Goal: Task Accomplishment & Management: Use online tool/utility

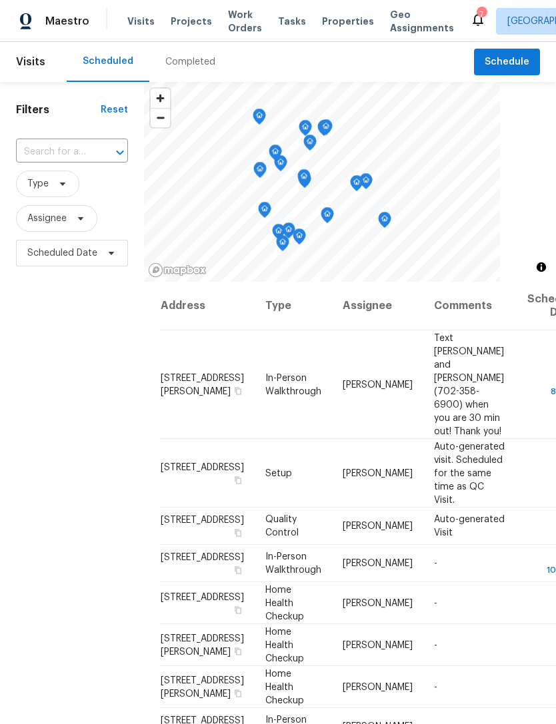
click at [64, 149] on input "text" at bounding box center [53, 152] width 75 height 21
type input "9112 har"
click at [58, 191] on li "9112 Harbor Wind Ave, Las Vegas, NV 89178" at bounding box center [70, 183] width 111 height 22
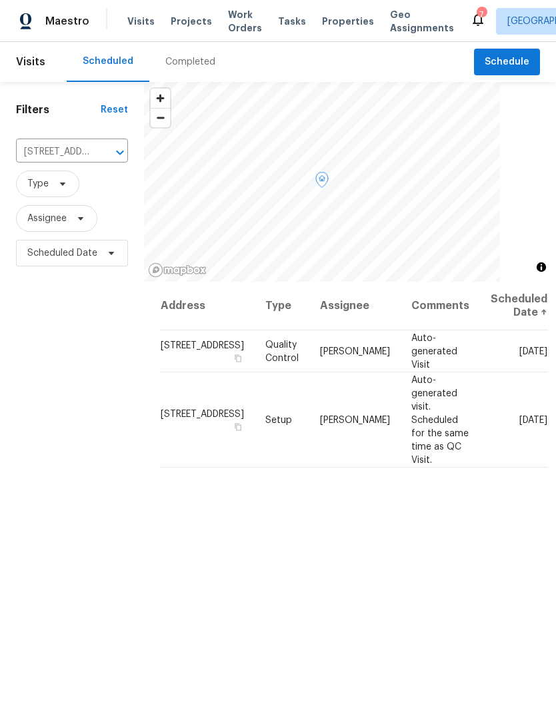
click at [0, 0] on span at bounding box center [0, 0] width 0 height 0
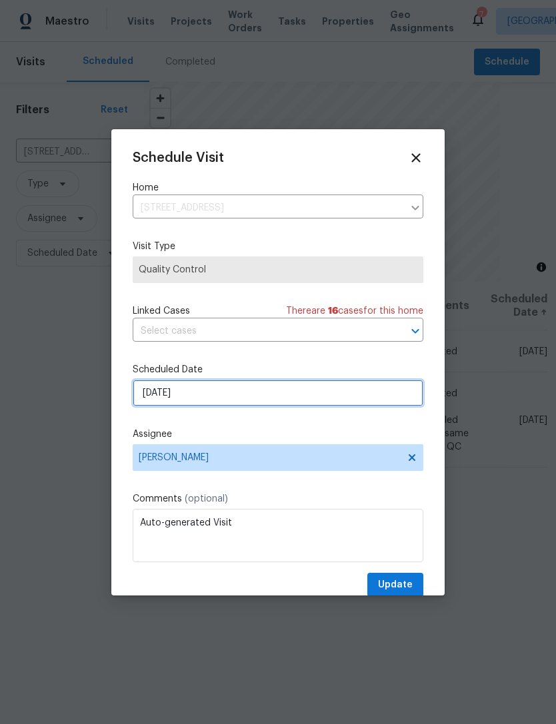
click at [260, 401] on input "10/3/2025" at bounding box center [278, 393] width 290 height 27
select select "9"
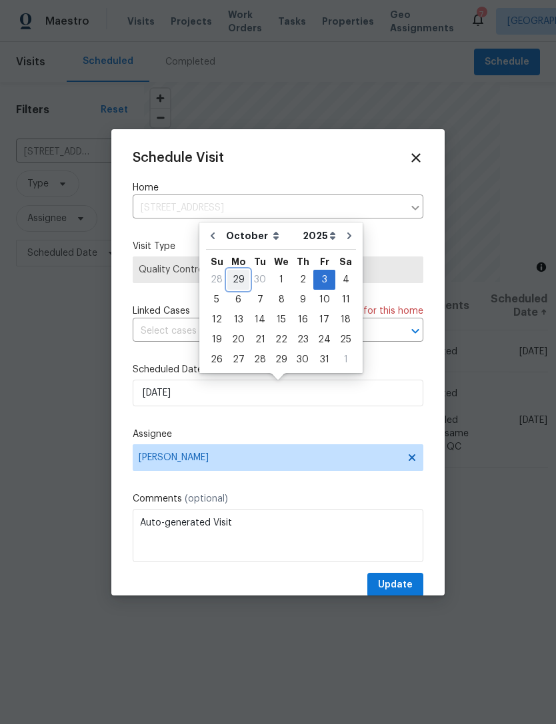
click at [241, 287] on div "29" at bounding box center [238, 279] width 22 height 19
type input "9/29/2025"
select select "8"
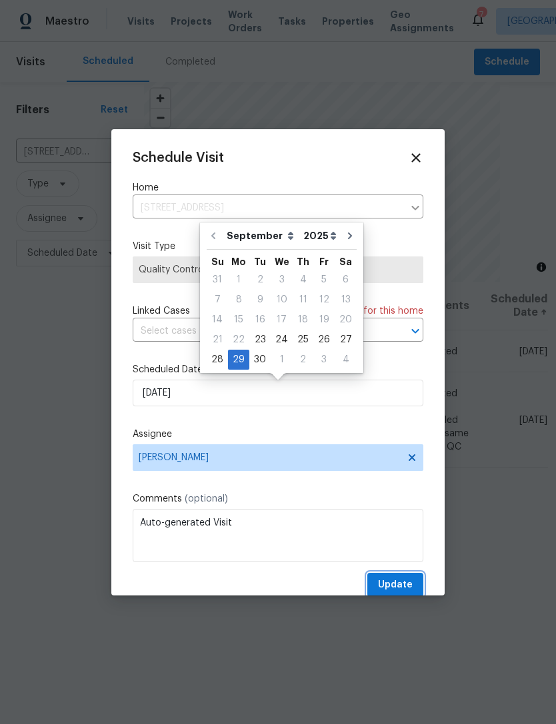
click at [399, 580] on span "Update" at bounding box center [395, 585] width 35 height 17
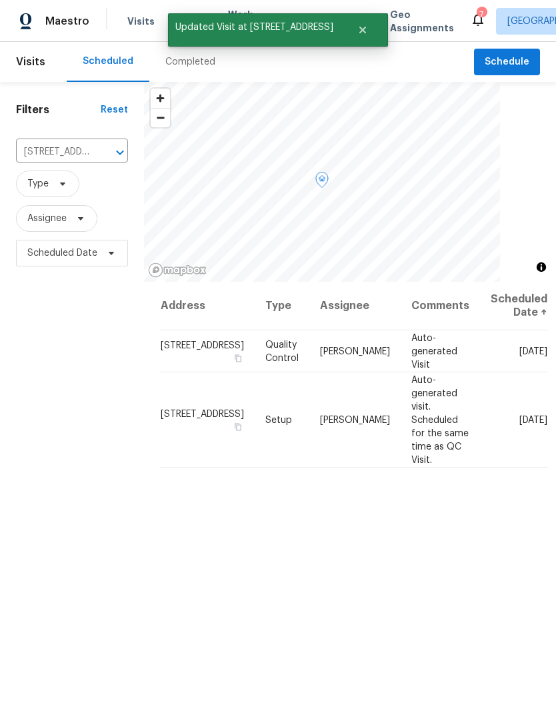
click at [0, 0] on icon at bounding box center [0, 0] width 0 height 0
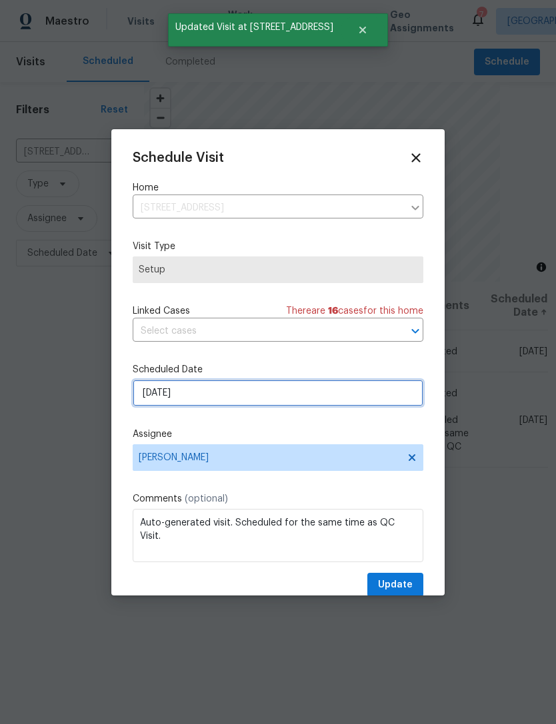
click at [298, 401] on input "10/3/2025" at bounding box center [278, 393] width 290 height 27
select select "9"
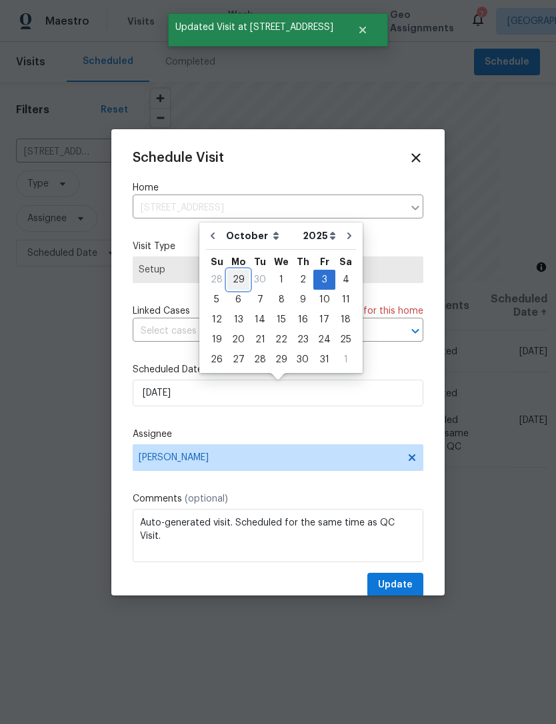
click at [242, 282] on div "29" at bounding box center [238, 279] width 22 height 19
type input "9/29/2025"
select select "8"
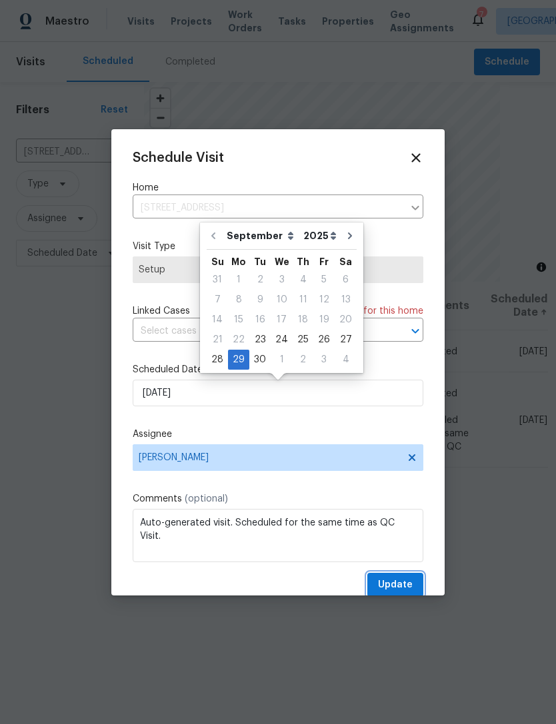
click at [404, 578] on button "Update" at bounding box center [395, 585] width 56 height 25
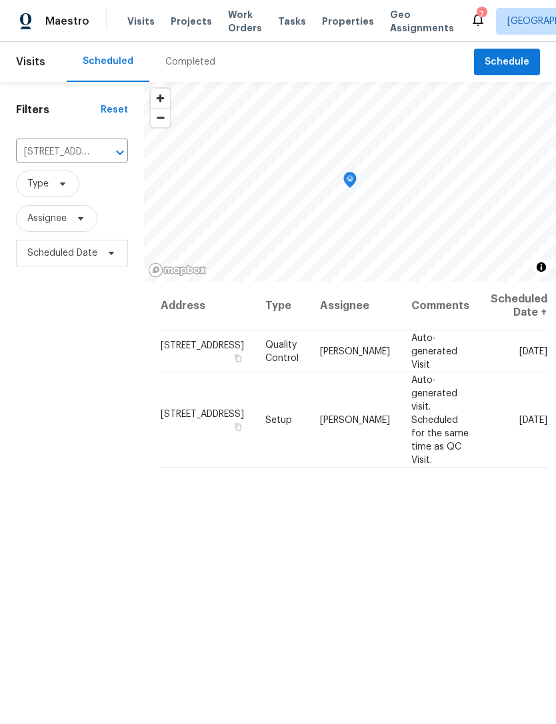
click at [69, 155] on input "9112 Harbor Wind Ave, Las Vegas, NV 89178" at bounding box center [53, 152] width 75 height 21
type input "3957"
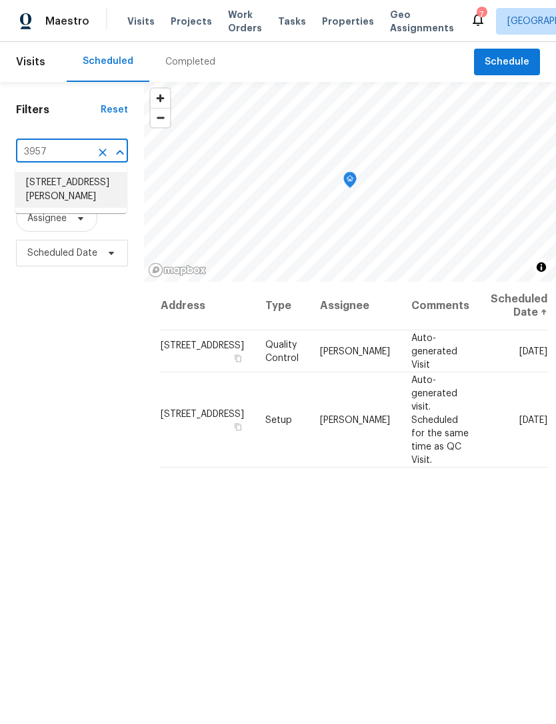
click at [63, 190] on li "3957 Placita Del Lazo, Las Vegas, NV 89120" at bounding box center [70, 190] width 111 height 36
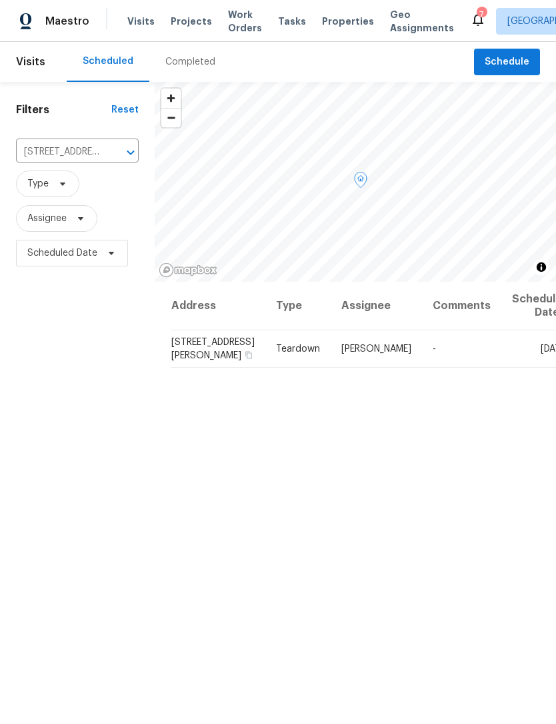
click at [0, 0] on icon at bounding box center [0, 0] width 0 height 0
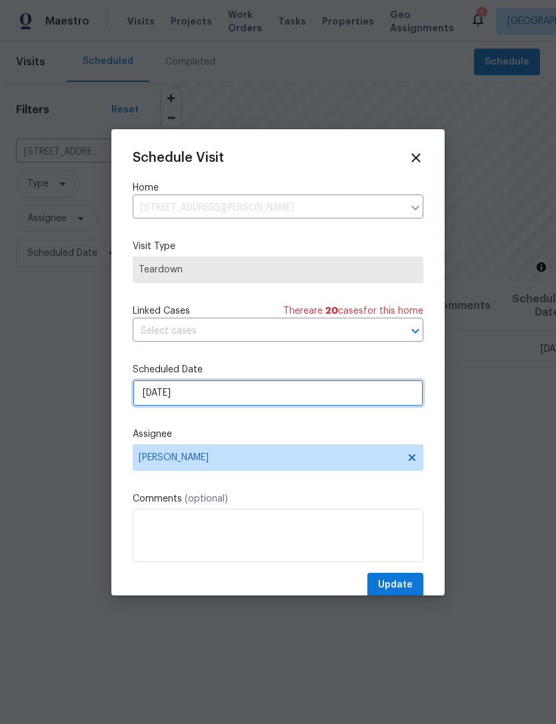
click at [271, 398] on input "9/28/2025" at bounding box center [278, 393] width 290 height 27
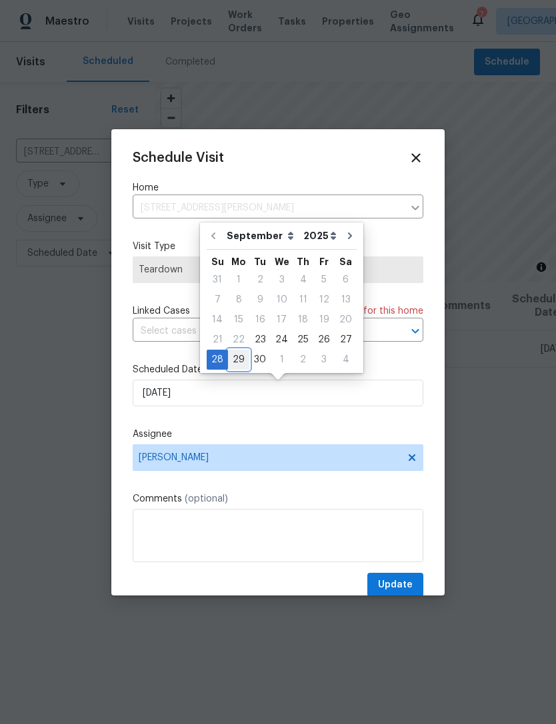
click at [236, 360] on div "29" at bounding box center [238, 359] width 21 height 19
type input "9/29/2025"
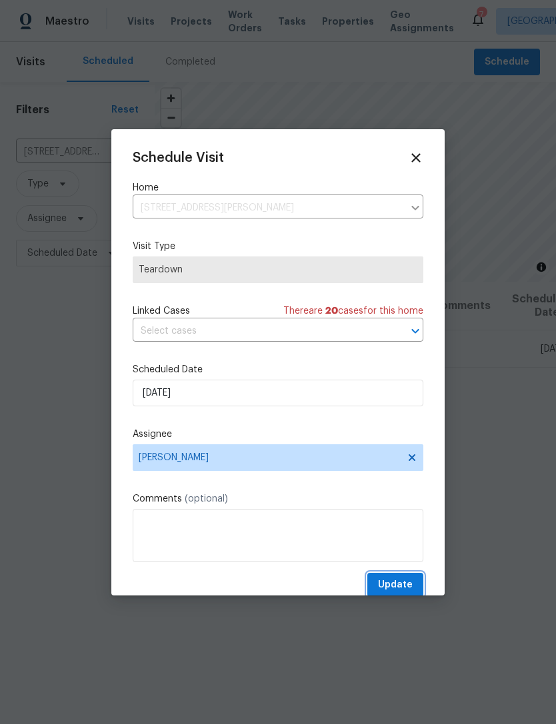
click at [401, 576] on button "Update" at bounding box center [395, 585] width 56 height 25
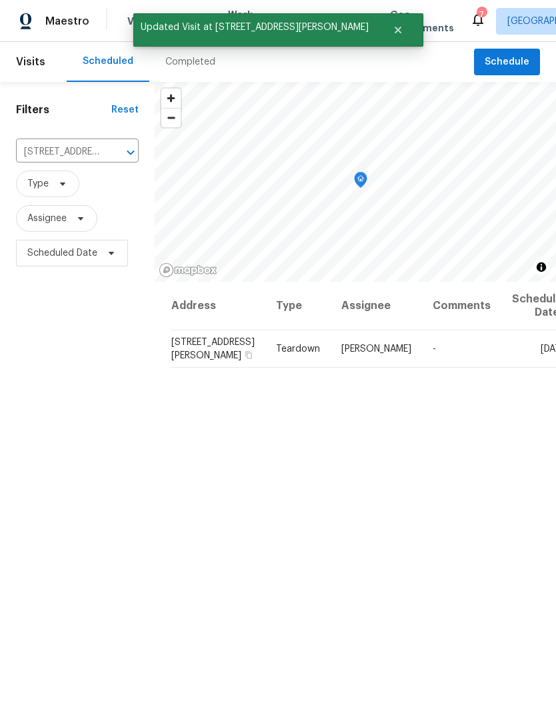
click at [111, 152] on icon "Clear" at bounding box center [113, 153] width 8 height 8
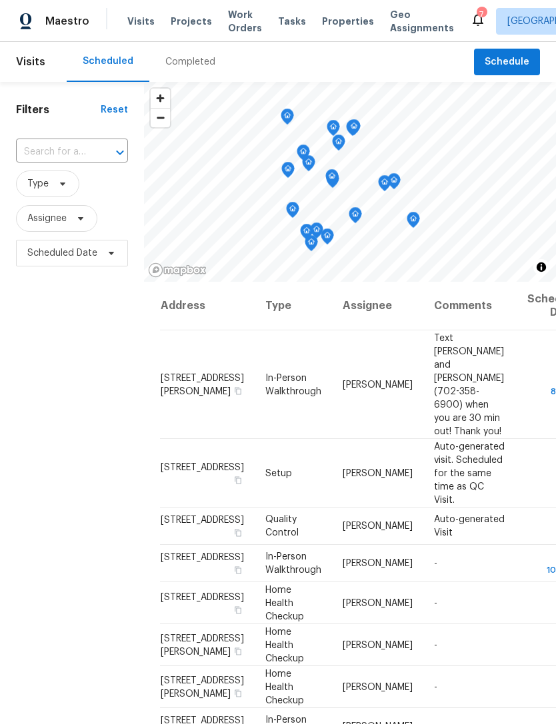
click at [62, 153] on input "text" at bounding box center [53, 152] width 75 height 21
type input "2753 sa"
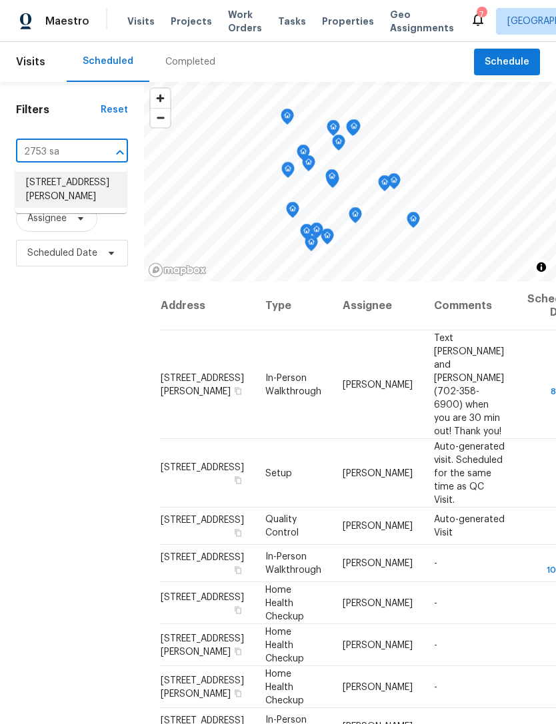
click at [67, 189] on li "2753 Saigon Dr, Henderson, NV 89052" at bounding box center [70, 190] width 111 height 36
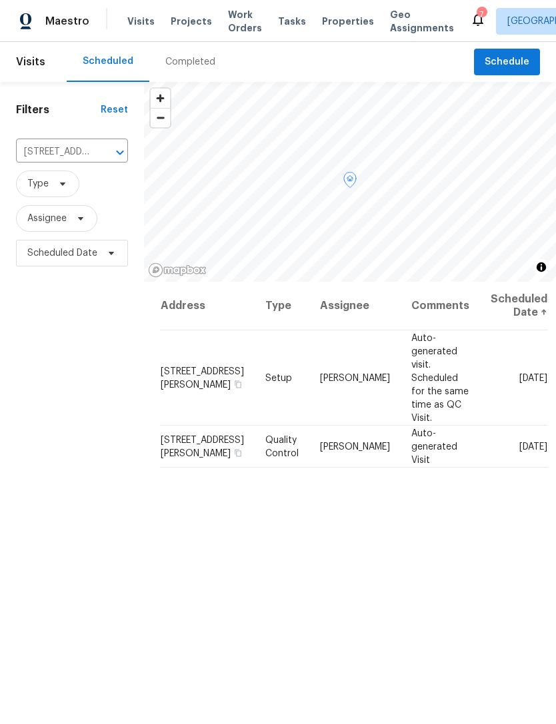
click at [0, 0] on span at bounding box center [0, 0] width 0 height 0
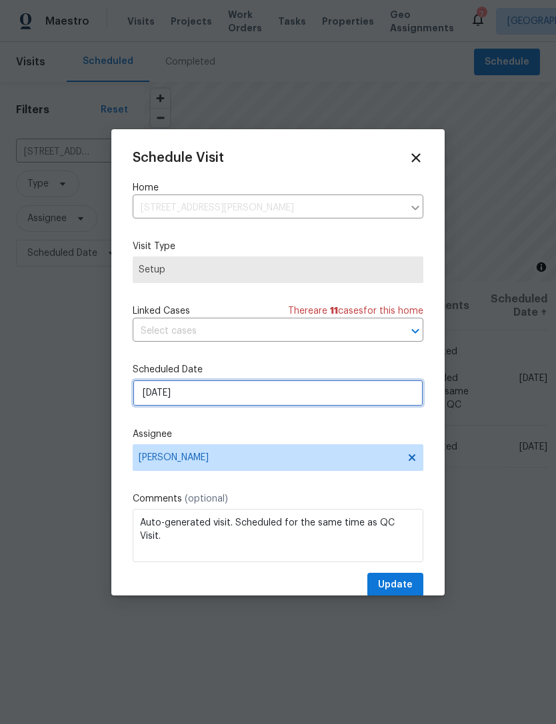
click at [260, 394] on input "10/3/2025" at bounding box center [278, 393] width 290 height 27
select select "9"
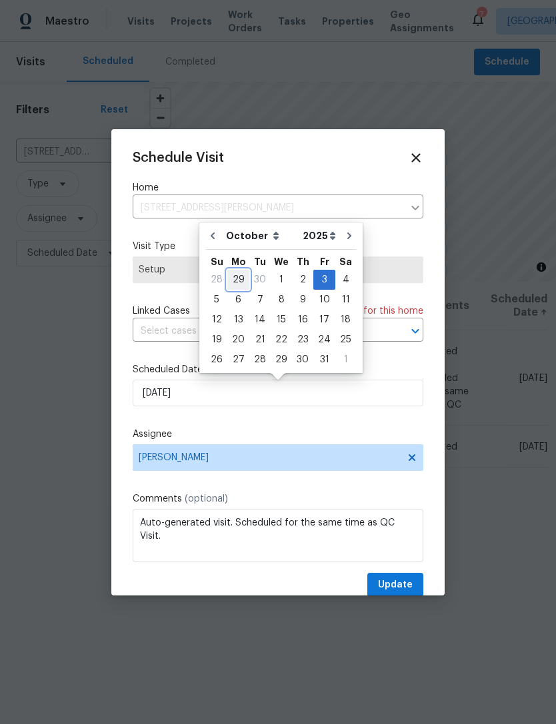
click at [240, 276] on div "29" at bounding box center [238, 279] width 22 height 19
type input "9/29/2025"
select select "8"
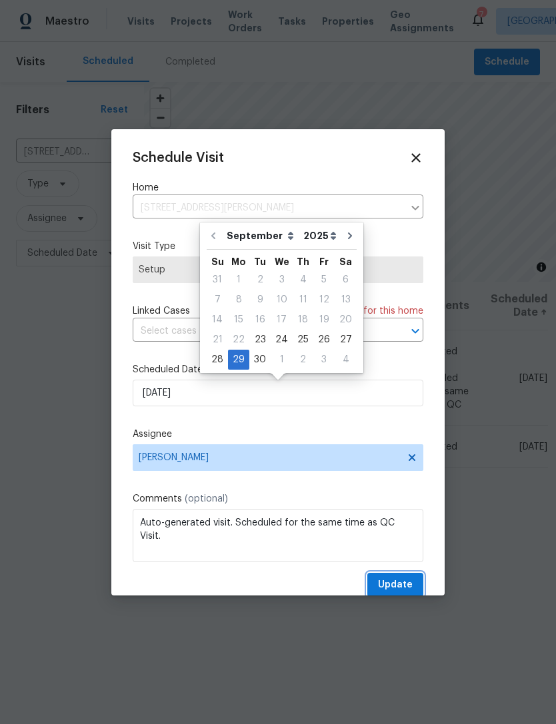
click at [396, 576] on button "Update" at bounding box center [395, 585] width 56 height 25
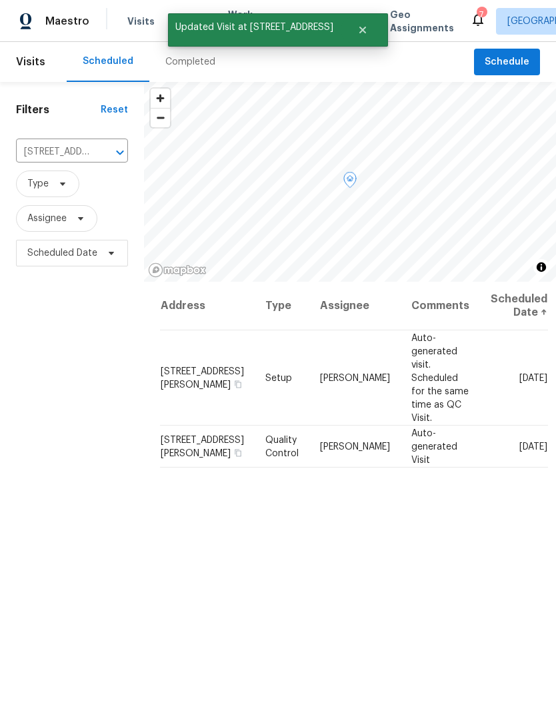
click at [0, 0] on icon at bounding box center [0, 0] width 0 height 0
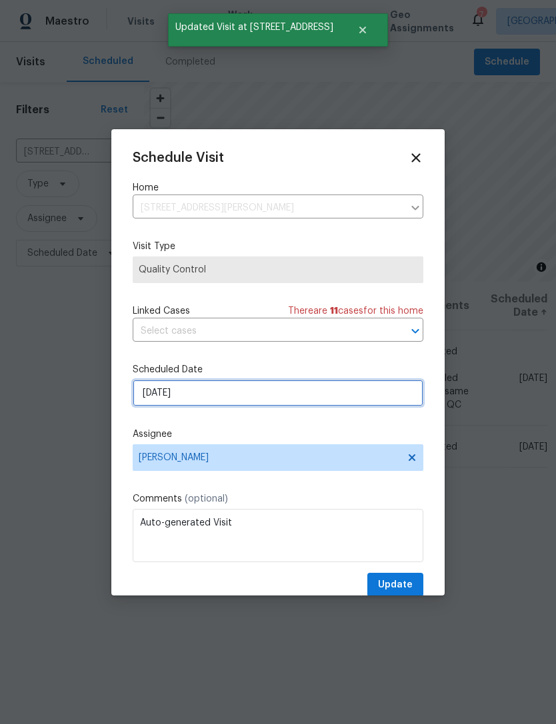
click at [295, 401] on input "10/3/2025" at bounding box center [278, 393] width 290 height 27
select select "9"
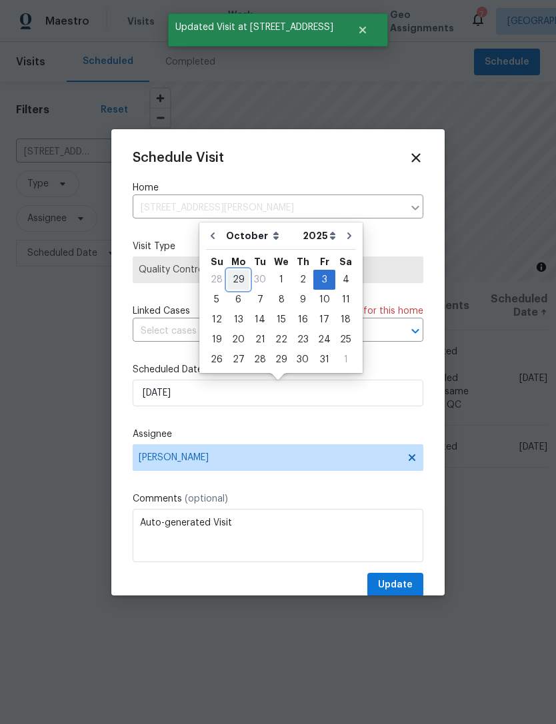
click at [241, 275] on div "29" at bounding box center [238, 279] width 22 height 19
type input "9/29/2025"
select select "8"
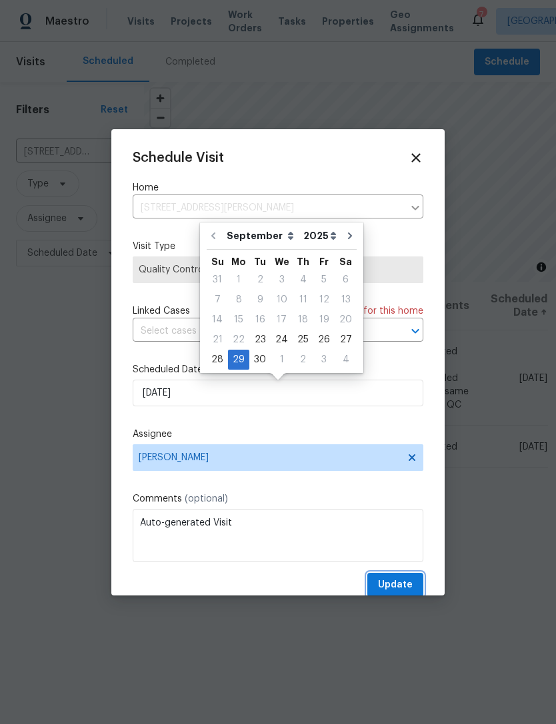
click at [396, 584] on span "Update" at bounding box center [395, 585] width 35 height 17
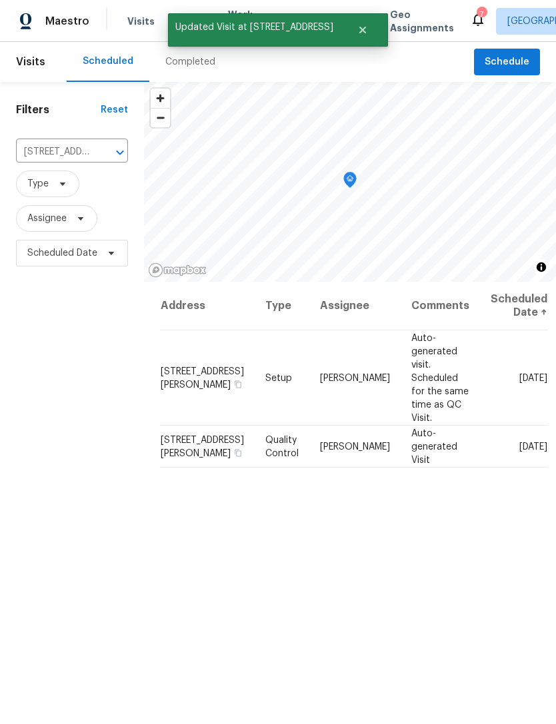
click at [105, 152] on icon "Clear" at bounding box center [102, 152] width 13 height 13
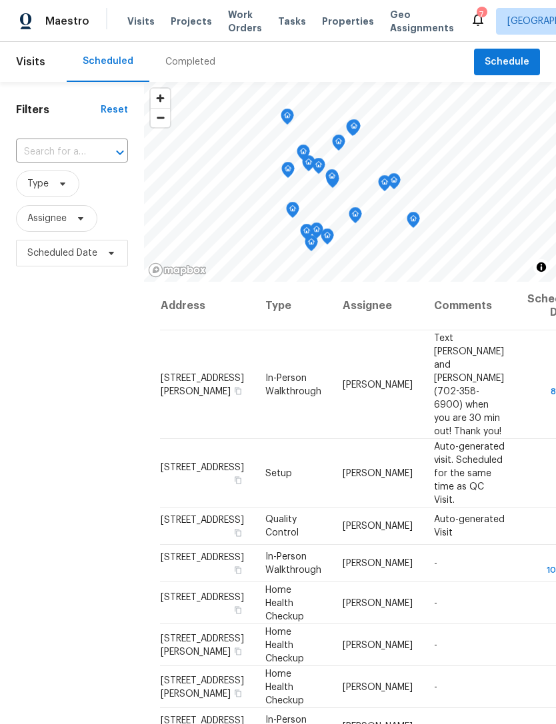
click at [186, 62] on div "Completed" at bounding box center [190, 61] width 50 height 13
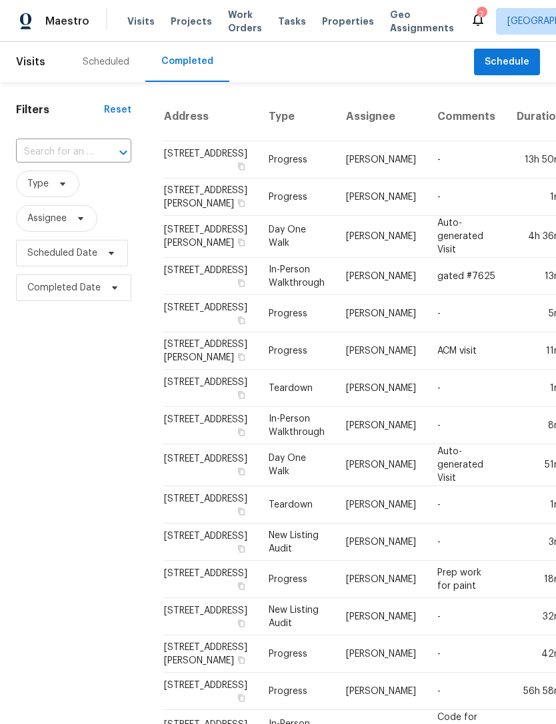
click at [67, 156] on input "text" at bounding box center [55, 152] width 78 height 21
type input "1365"
click at [100, 65] on div "Scheduled" at bounding box center [106, 61] width 47 height 13
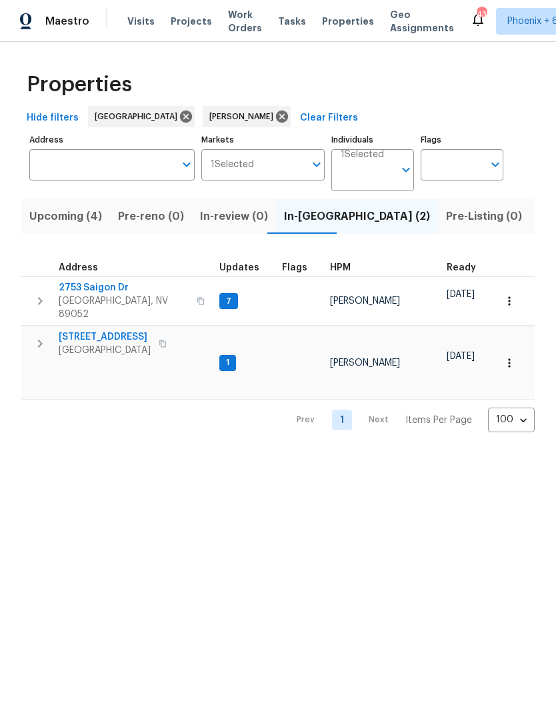
click at [538, 226] on span "Listed (11)" at bounding box center [564, 216] width 53 height 19
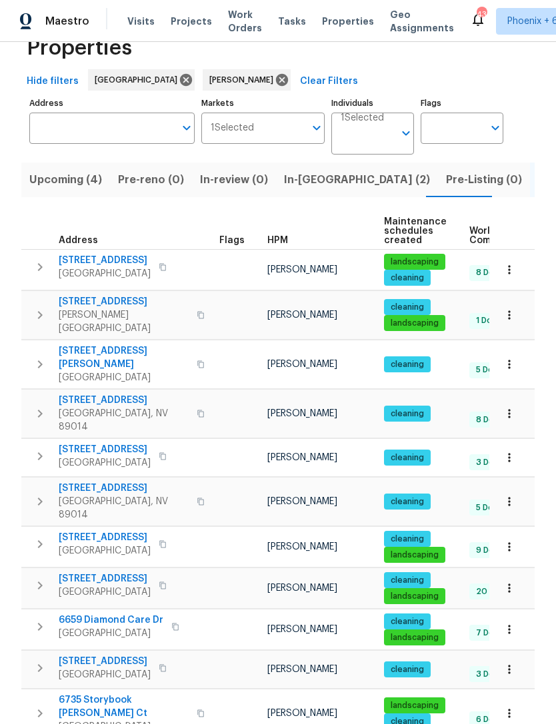
scroll to position [36, 0]
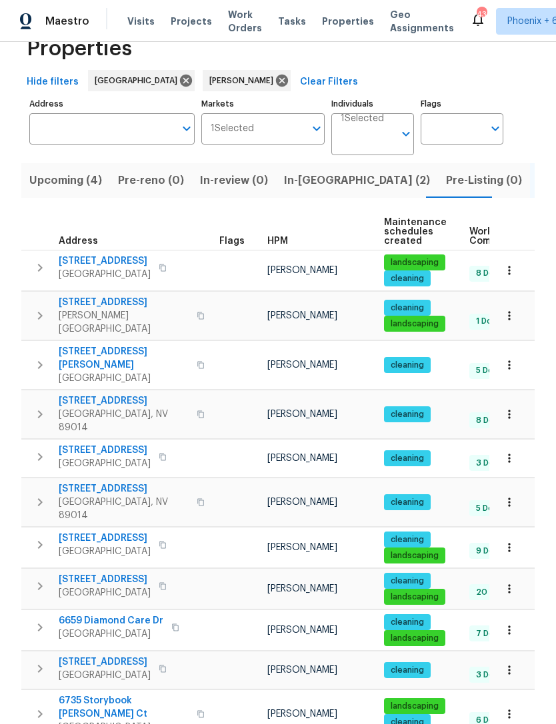
click at [116, 694] on span "6735 Storybook Glen Ct" at bounding box center [124, 707] width 130 height 27
click at [508, 710] on icon "button" at bounding box center [509, 714] width 2 height 9
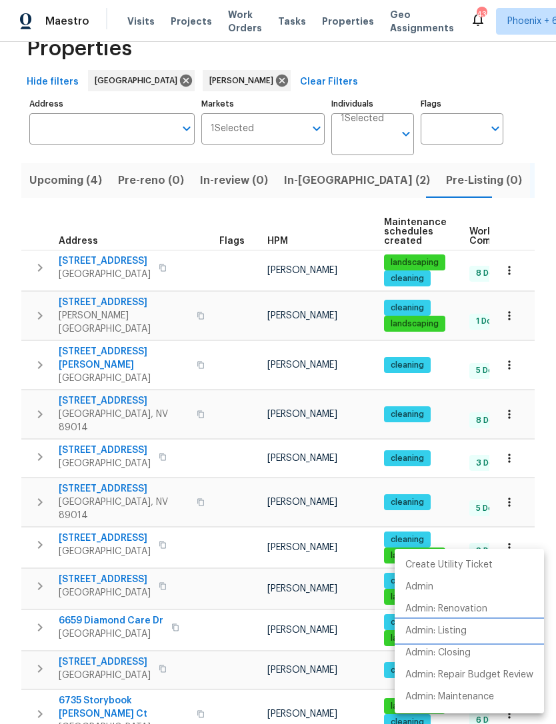
click at [460, 629] on p "Admin: Listing" at bounding box center [435, 631] width 61 height 14
click at [129, 681] on div at bounding box center [278, 362] width 556 height 724
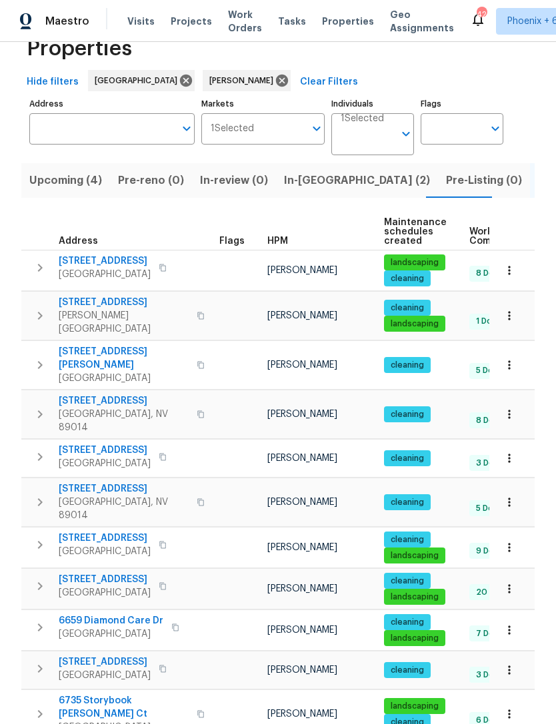
click at [127, 694] on span "6735 Storybook Glen Ct" at bounding box center [124, 707] width 130 height 27
click at [302, 179] on span "In-reno (2)" at bounding box center [357, 180] width 146 height 19
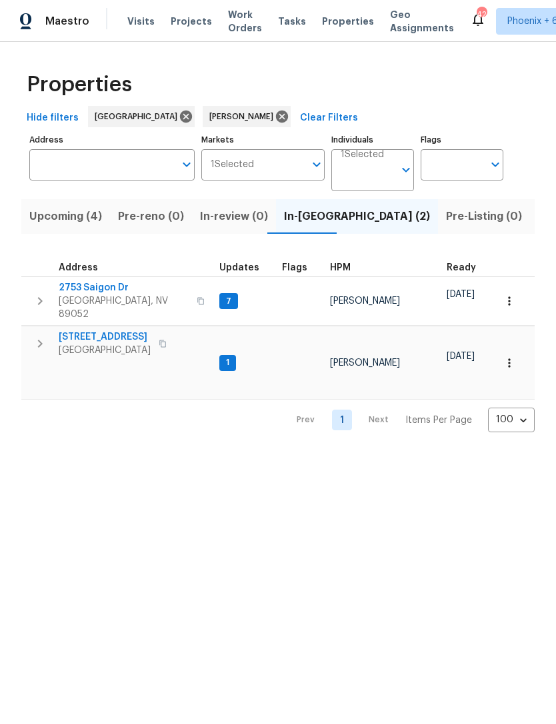
click at [36, 336] on icon "button" at bounding box center [40, 344] width 16 height 16
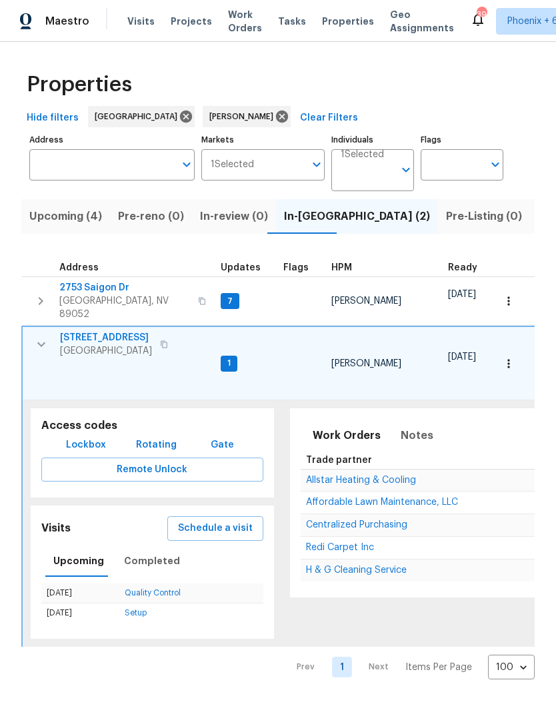
click at [44, 338] on icon "button" at bounding box center [41, 344] width 16 height 16
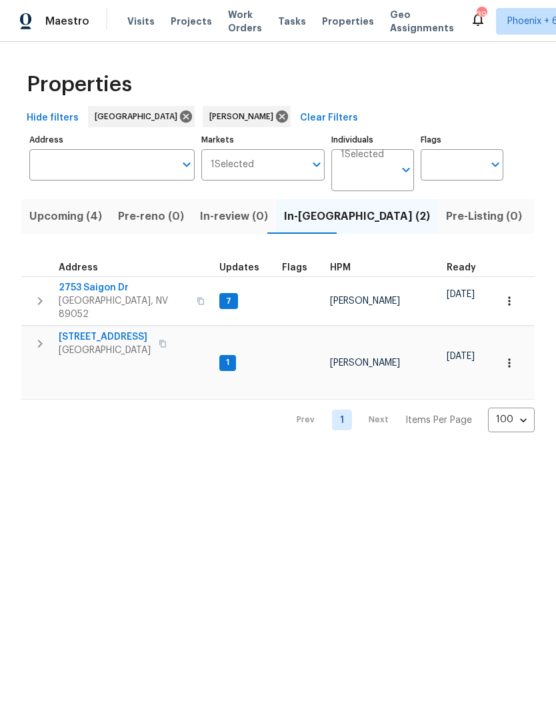
click at [90, 222] on span "Upcoming (4)" at bounding box center [65, 216] width 73 height 19
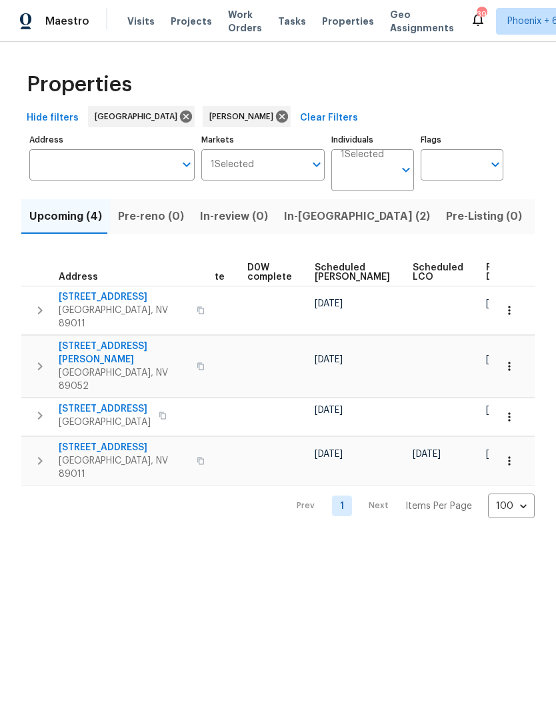
scroll to position [0, 334]
click at [487, 270] on span "Ready Date" at bounding box center [501, 272] width 29 height 19
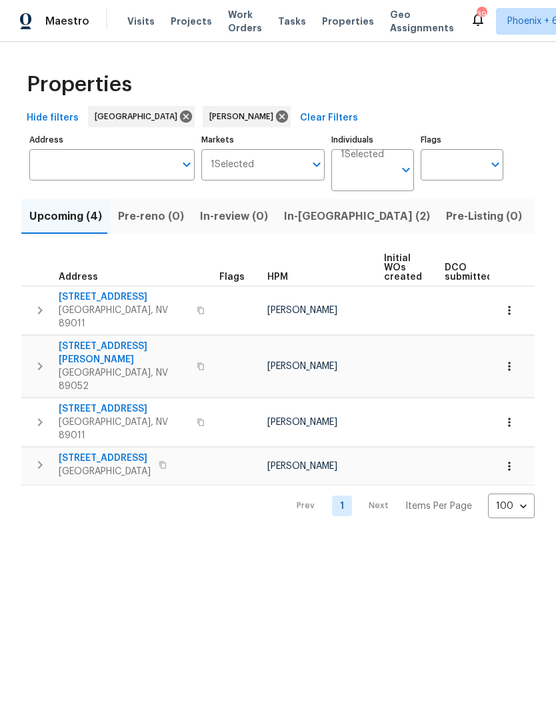
click at [319, 220] on span "In-reno (2)" at bounding box center [357, 216] width 146 height 19
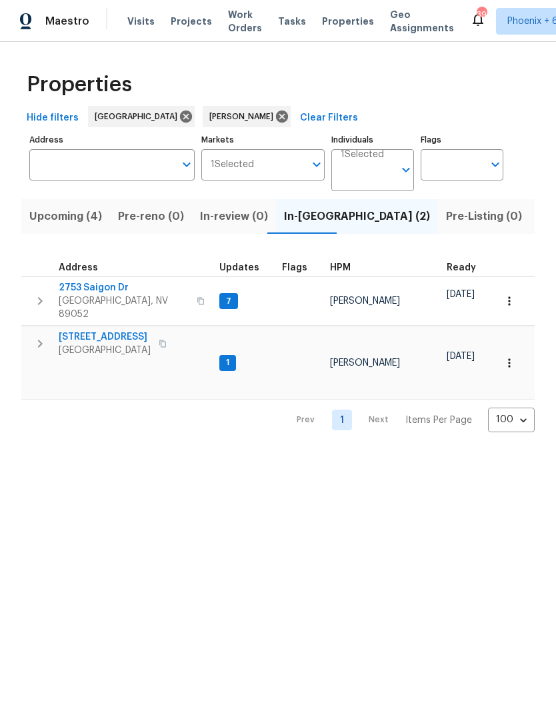
click at [91, 284] on span "2753 Saigon Dr" at bounding box center [124, 287] width 130 height 13
click at [38, 299] on icon "button" at bounding box center [40, 301] width 16 height 16
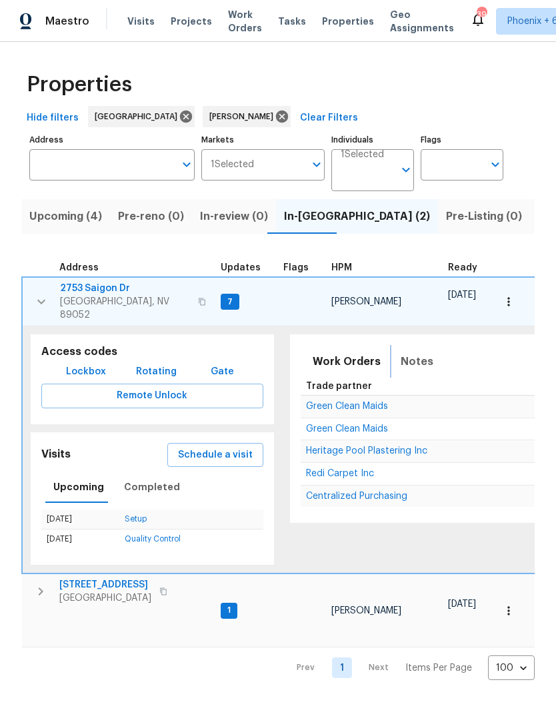
click at [414, 352] on span "Notes" at bounding box center [416, 361] width 33 height 19
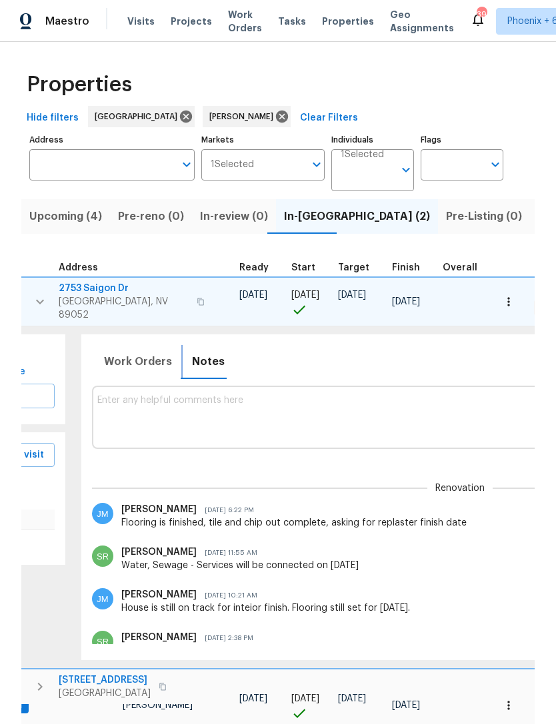
scroll to position [11, 209]
click at [188, 395] on textarea at bounding box center [459, 417] width 725 height 45
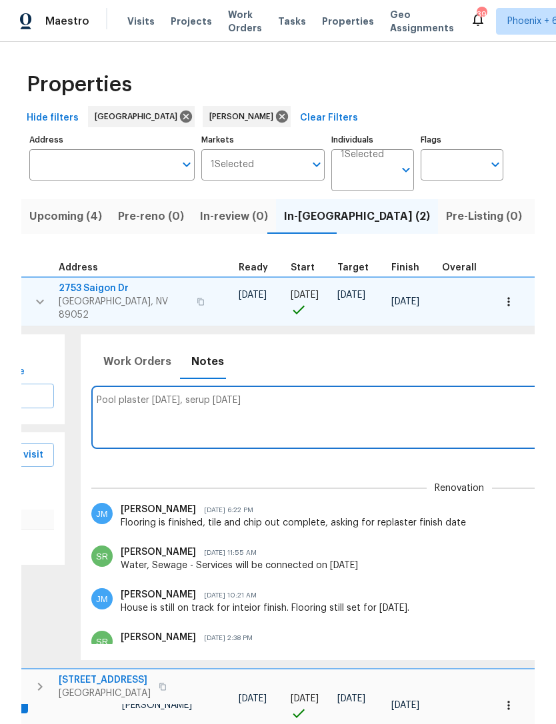
click at [181, 395] on textarea "Pool plaster friday, serup monday" at bounding box center [459, 417] width 725 height 45
click at [187, 395] on textarea "Pool plaster friday, serup monday" at bounding box center [459, 417] width 725 height 45
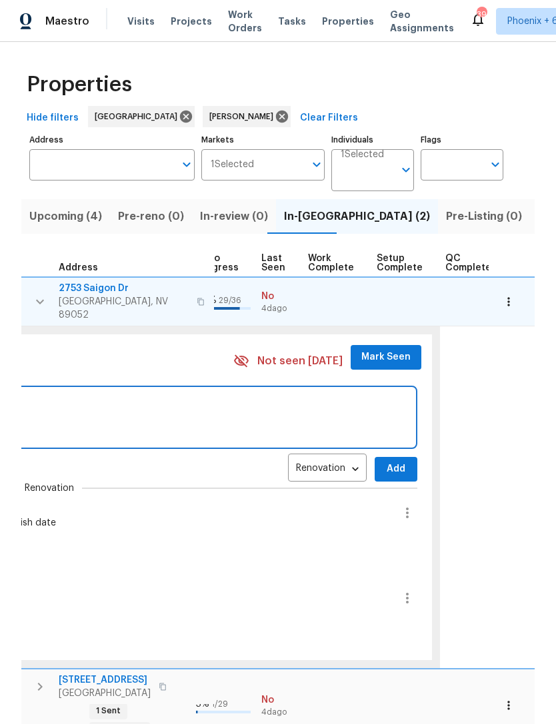
scroll to position [0, 618]
type textarea "Pool plaster friday, setup monday"
click at [386, 461] on span "Add" at bounding box center [396, 469] width 21 height 17
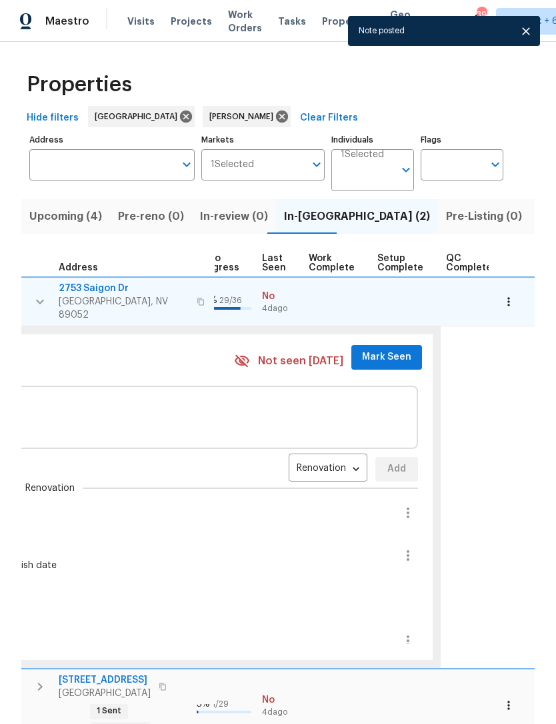
click at [375, 349] on span "Mark Seen" at bounding box center [386, 357] width 49 height 17
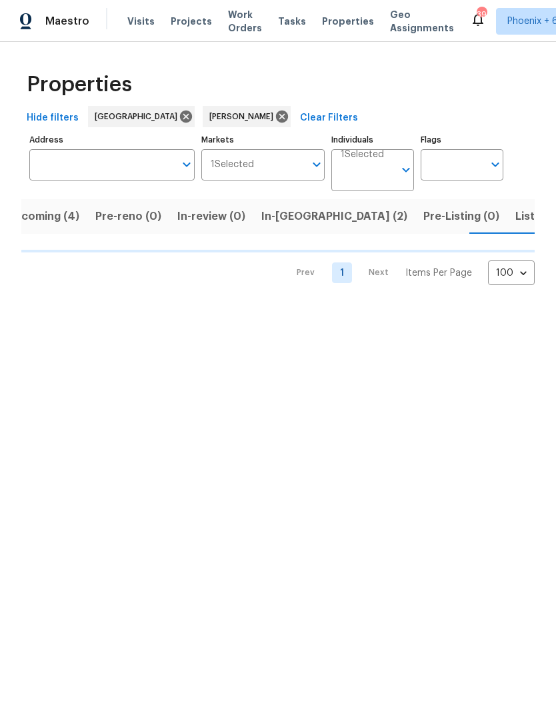
scroll to position [0, 23]
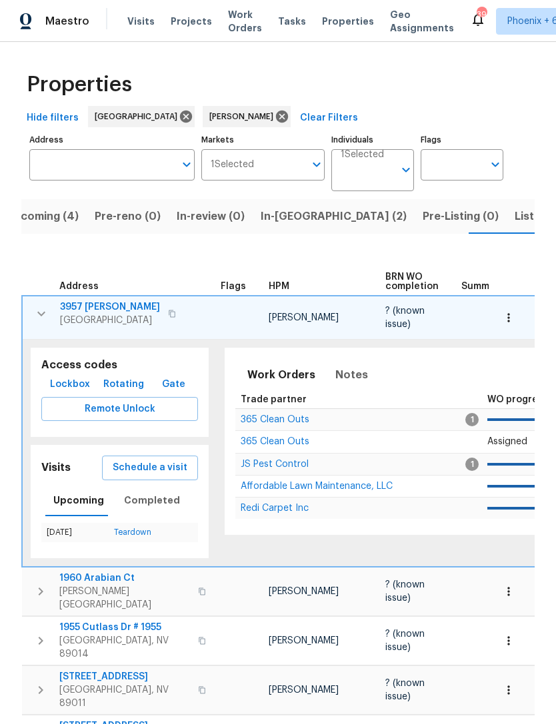
click at [46, 323] on button "button" at bounding box center [41, 313] width 27 height 27
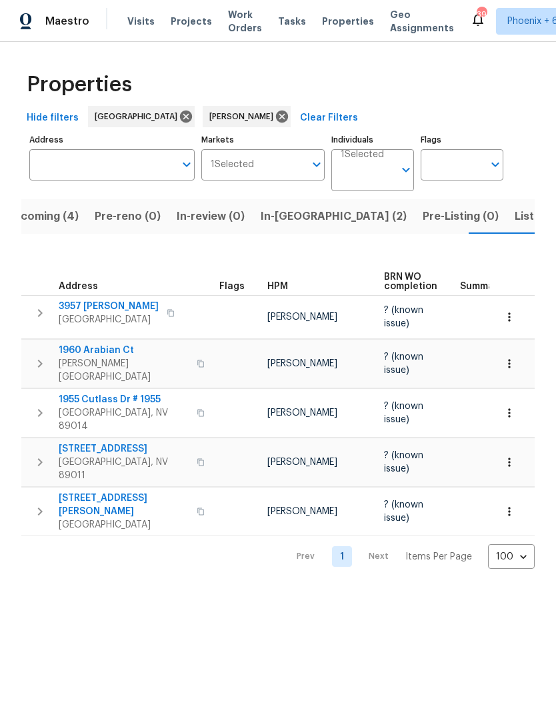
click at [298, 214] on span "In-[GEOGRAPHIC_DATA] (2)" at bounding box center [333, 216] width 146 height 19
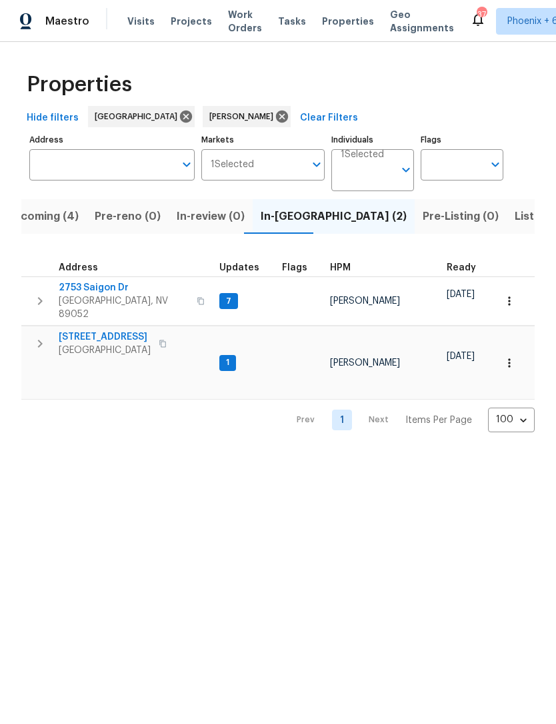
click at [168, 334] on button "button" at bounding box center [163, 343] width 16 height 19
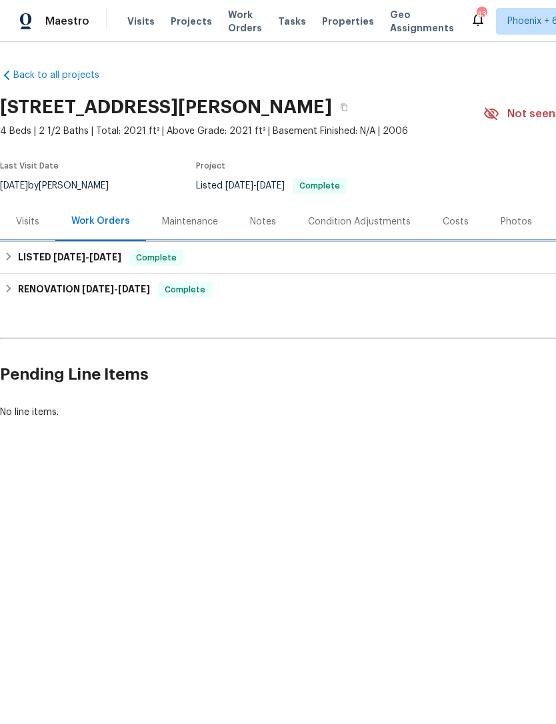
click at [15, 256] on div "LISTED 4/5/25 - 4/7/25 Complete" at bounding box center [376, 258] width 745 height 16
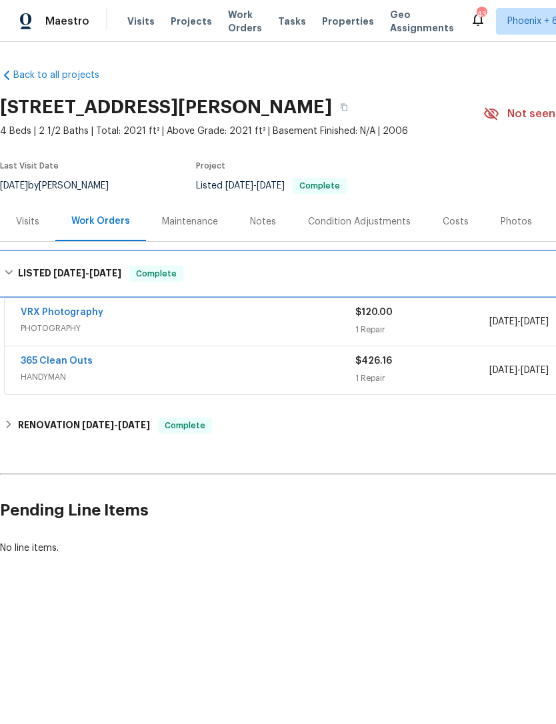
click at [17, 270] on div "LISTED 4/5/25 - 4/7/25 Complete" at bounding box center [376, 274] width 745 height 16
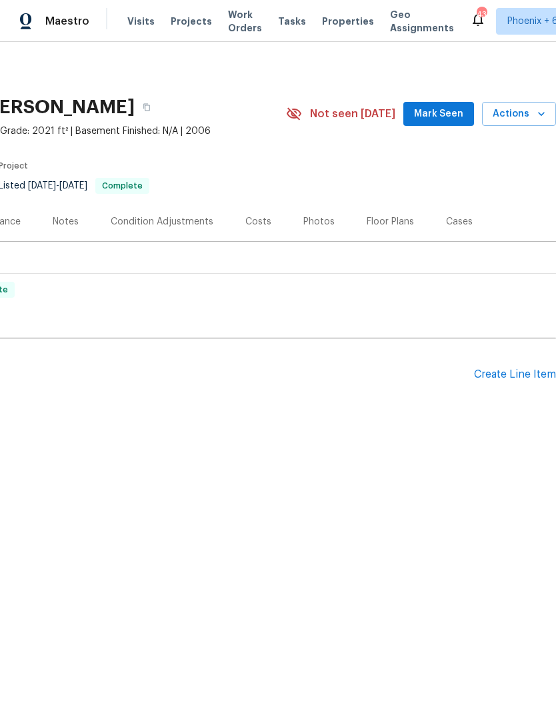
scroll to position [0, 197]
click at [456, 115] on span "Mark Seen" at bounding box center [438, 114] width 49 height 17
click at [516, 374] on div "Create Line Item" at bounding box center [515, 374] width 82 height 13
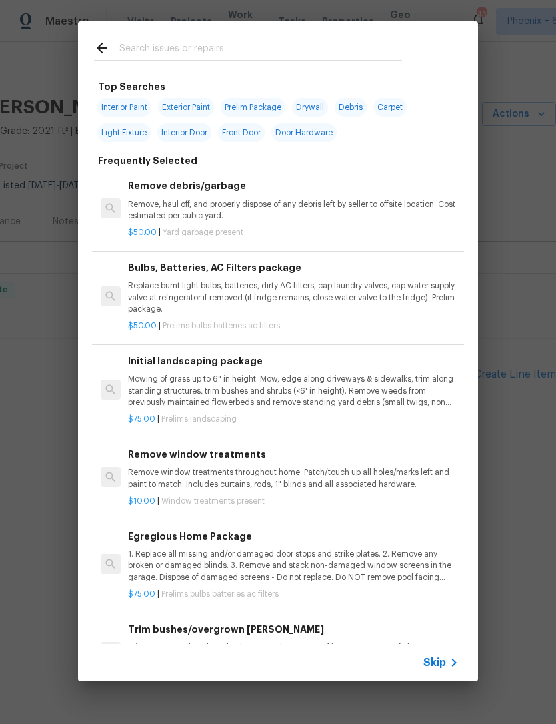
click at [244, 51] on input "text" at bounding box center [260, 50] width 282 height 20
type input "Press"
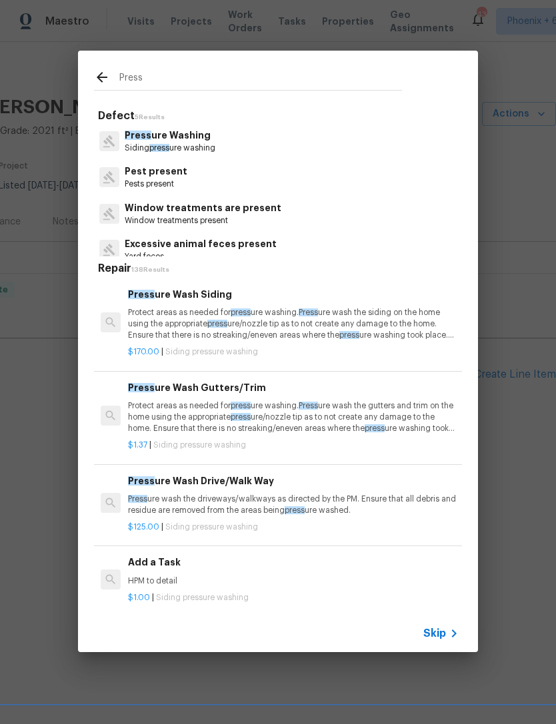
click at [297, 332] on p "Protect areas as needed for press ure washing. Press ure wash the siding on the…" at bounding box center [293, 324] width 330 height 34
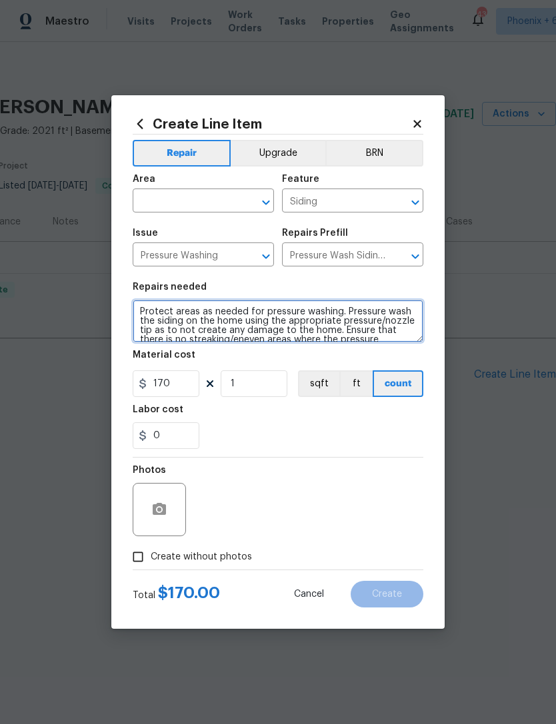
click at [300, 324] on textarea "Protect areas as needed for pressure washing. Pressure wash the siding on the h…" at bounding box center [278, 321] width 290 height 43
click at [141, 312] on textarea "Protect areas as needed for pressure washing. Pressure wash the siding on the h…" at bounding box center [278, 321] width 290 height 43
click at [244, 320] on textarea "Protect areas as needed for pressure washing. Pressure wash the siding on the h…" at bounding box center [278, 321] width 290 height 43
click at [207, 311] on textarea "Protect areas as needed for pressure washing. Pressure wash the siding on the h…" at bounding box center [278, 321] width 290 height 43
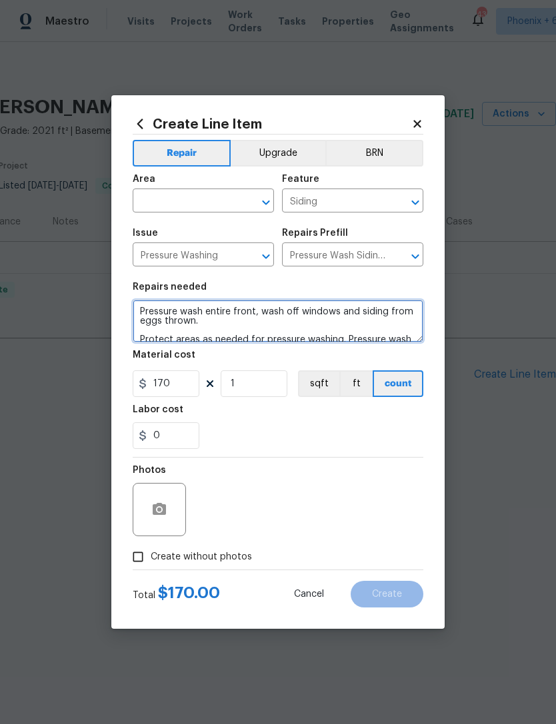
type textarea "Pressure wash entire front, wash off windows and siding from eggs thrown. Prote…"
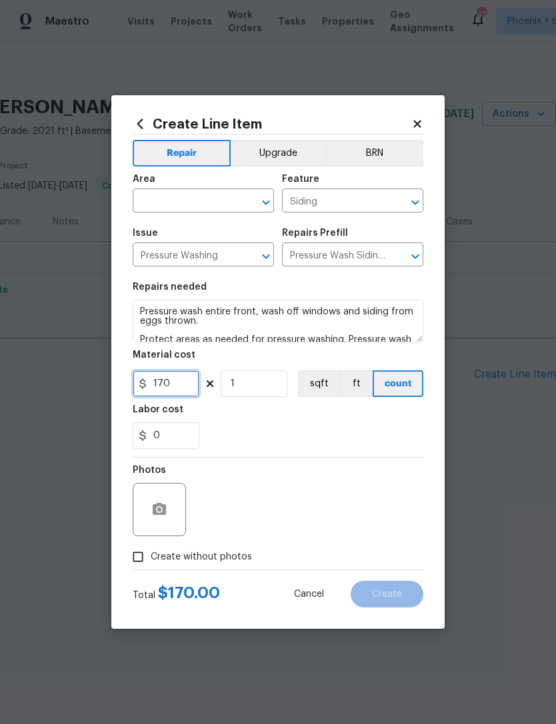
click at [173, 387] on input "170" at bounding box center [166, 383] width 67 height 27
type input "250"
click at [209, 434] on div "0" at bounding box center [278, 435] width 290 height 27
click at [151, 200] on input "text" at bounding box center [185, 202] width 104 height 21
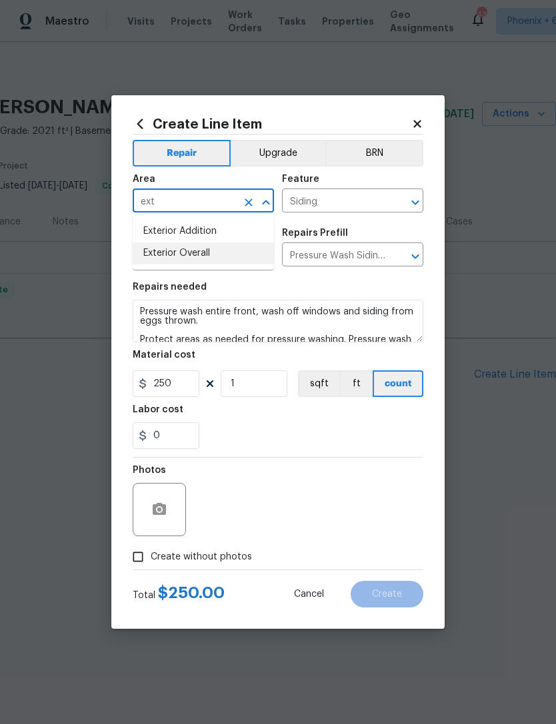
click at [171, 252] on li "Exterior Overall" at bounding box center [203, 253] width 141 height 22
type input "Exterior Overall"
click at [221, 422] on div "Labor cost" at bounding box center [278, 413] width 290 height 17
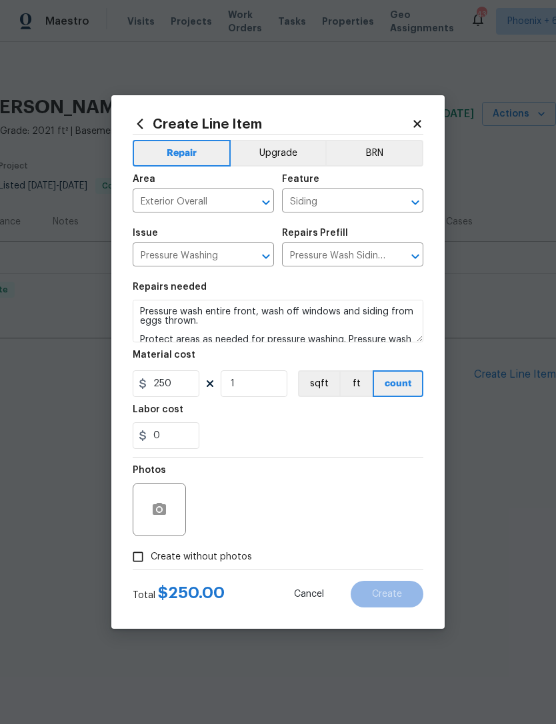
click at [141, 551] on input "Create without photos" at bounding box center [137, 556] width 25 height 25
checkbox input "true"
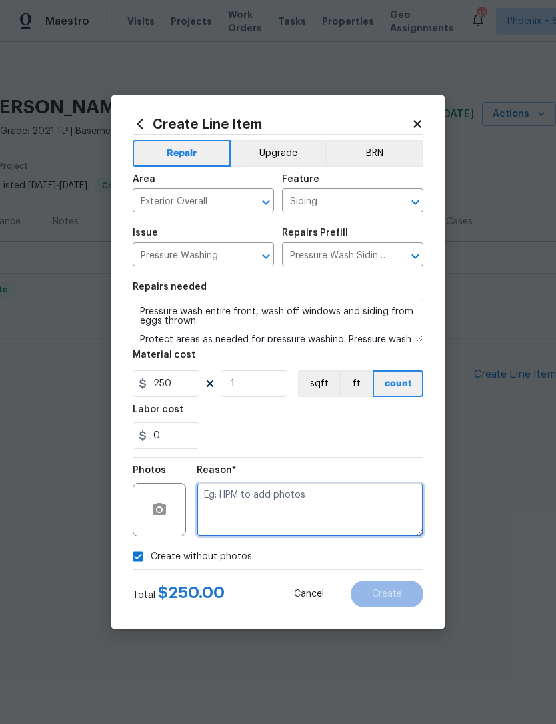
click at [229, 504] on textarea at bounding box center [310, 509] width 226 height 53
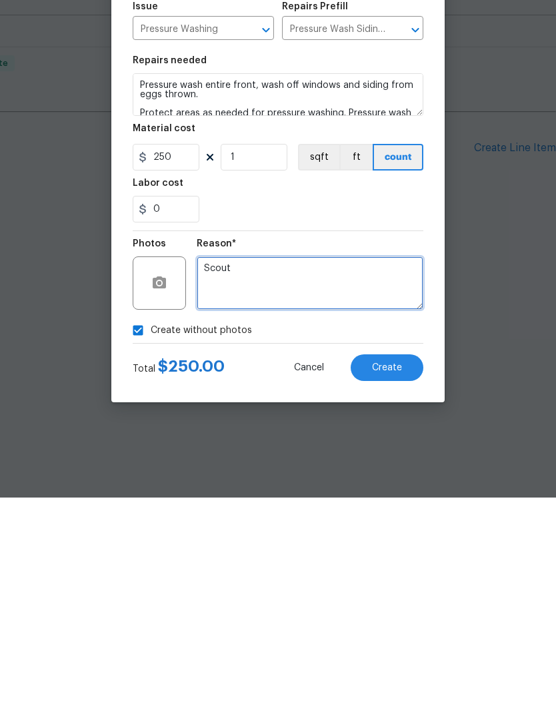
type textarea "Scout"
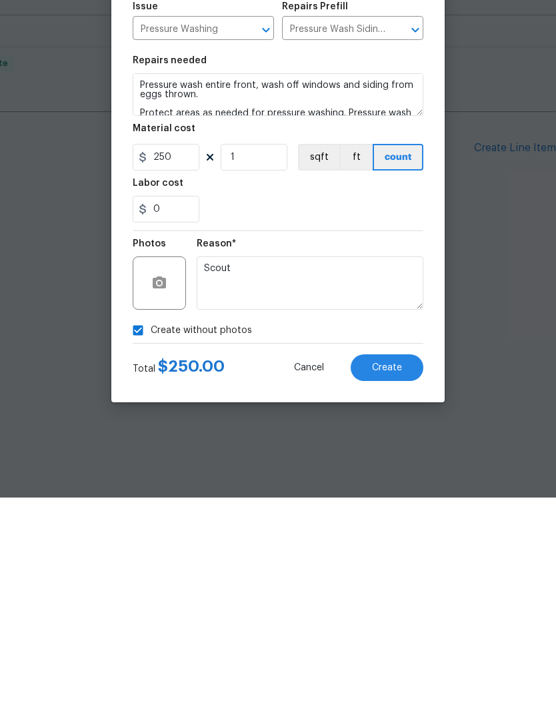
click at [394, 590] on span "Create" at bounding box center [387, 595] width 30 height 10
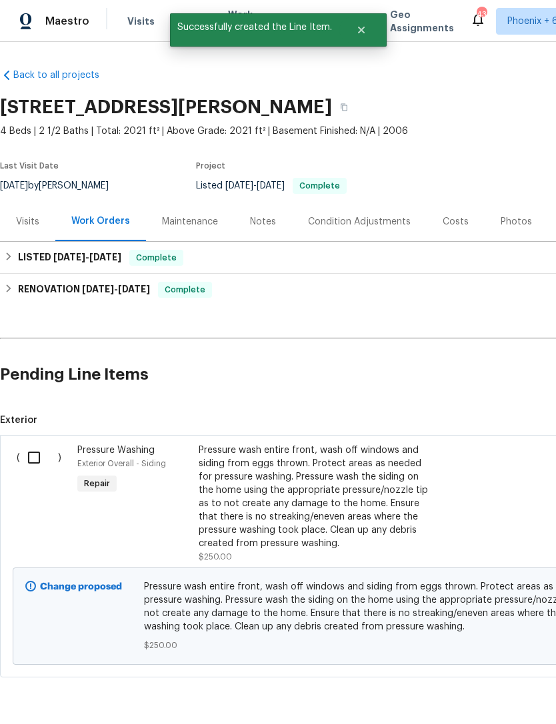
scroll to position [0, 0]
click at [32, 458] on input "checkbox" at bounding box center [39, 458] width 38 height 28
checkbox input "true"
click at [491, 687] on span "Create Work Order" at bounding box center [479, 691] width 89 height 17
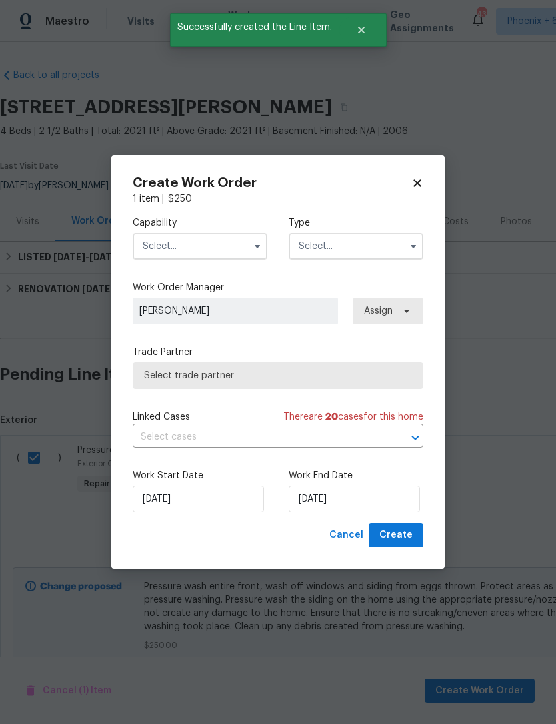
click at [232, 249] on input "text" at bounding box center [200, 246] width 135 height 27
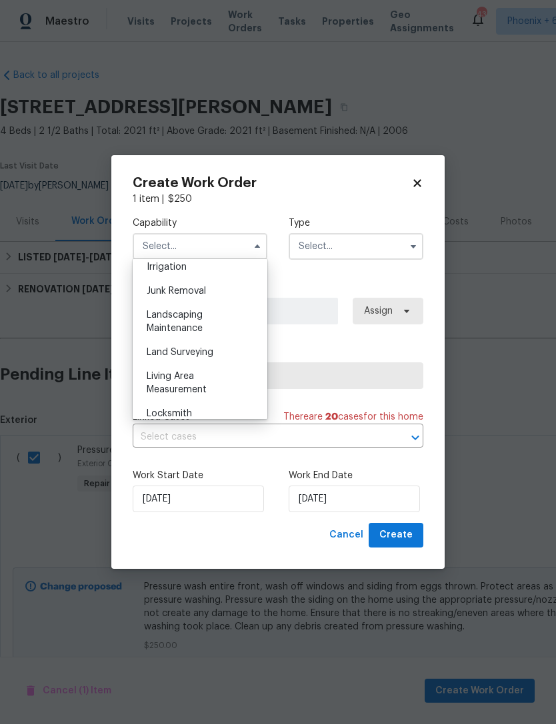
scroll to position [833, 0]
click at [211, 327] on div "Landscaping Maintenance" at bounding box center [200, 324] width 128 height 37
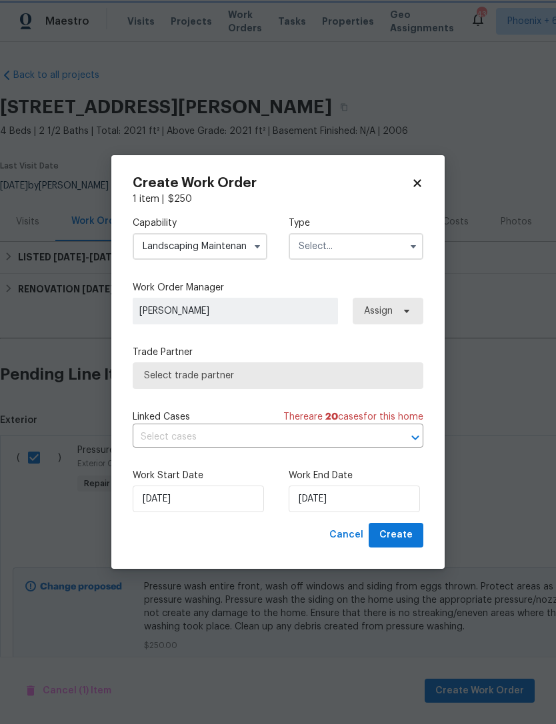
type input "Landscaping Maintenance"
click at [354, 252] on input "text" at bounding box center [355, 246] width 135 height 27
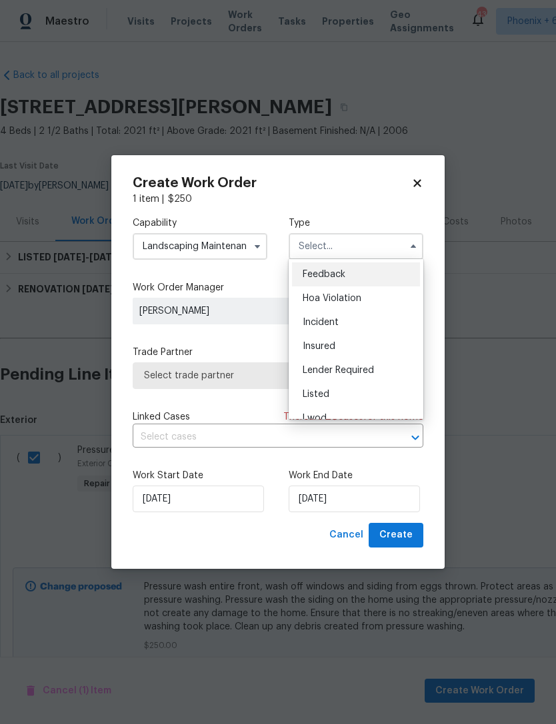
click at [330, 326] on span "Incident" at bounding box center [320, 322] width 36 height 9
type input "Incident"
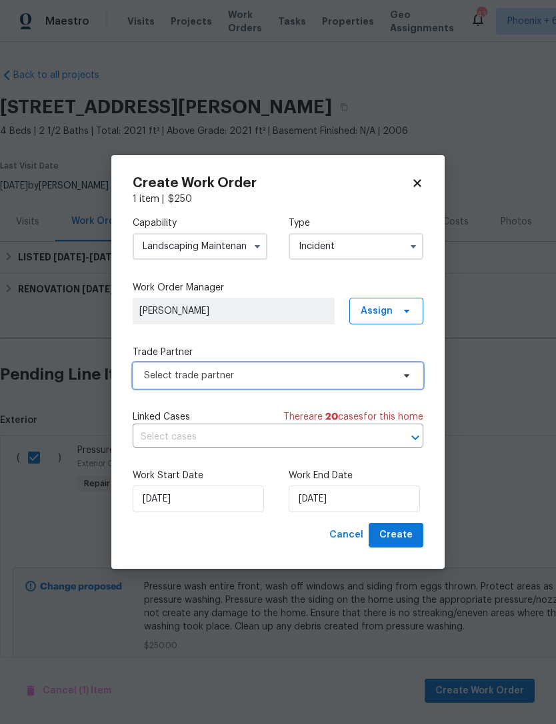
click at [340, 376] on span "Select trade partner" at bounding box center [268, 375] width 248 height 13
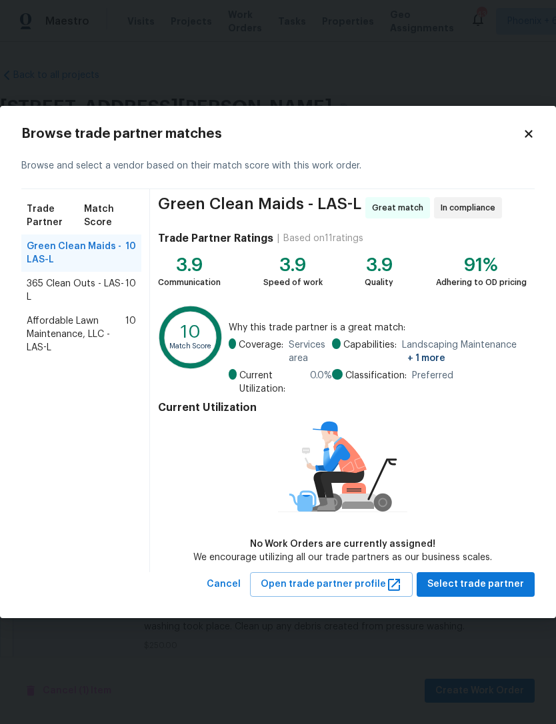
click at [71, 336] on span "Affordable Lawn Maintenance, LLC - LAS-L" at bounding box center [76, 334] width 99 height 40
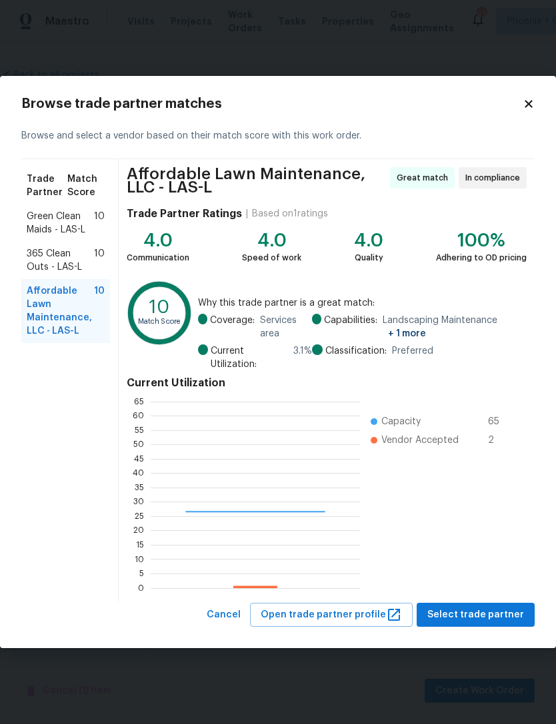
scroll to position [187, 209]
click at [468, 611] on span "Select trade partner" at bounding box center [475, 615] width 97 height 17
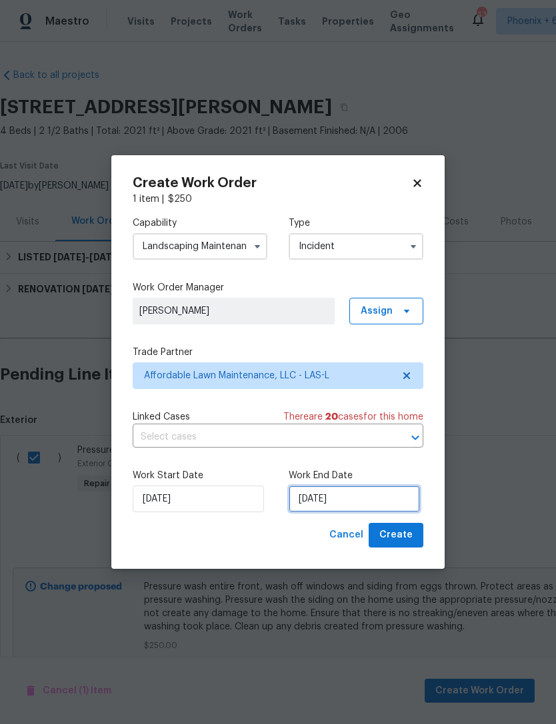
click at [369, 506] on input "9/23/2025" at bounding box center [353, 499] width 131 height 27
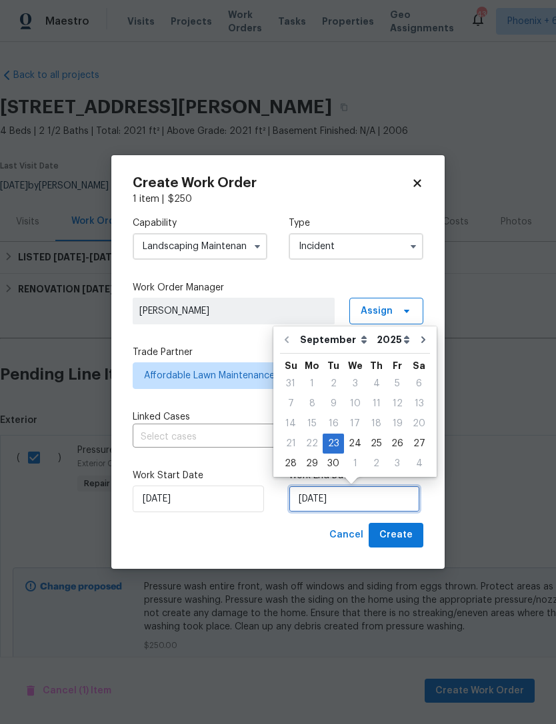
scroll to position [25, 0]
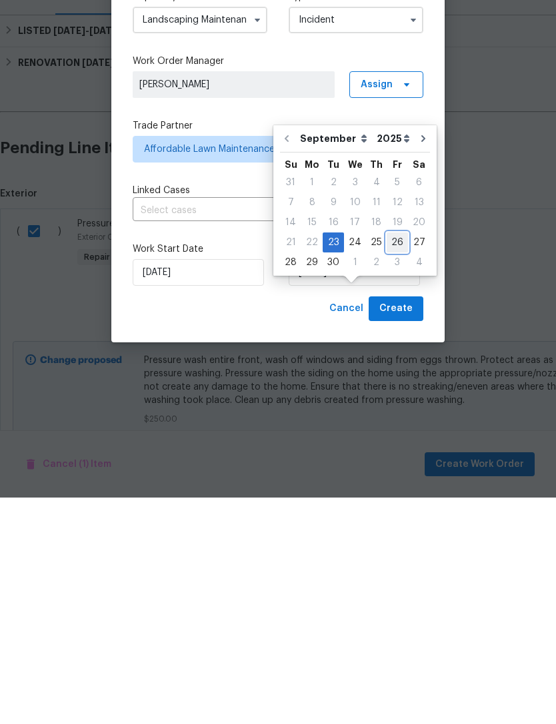
click at [393, 460] on div "26" at bounding box center [396, 469] width 21 height 19
type input "9/26/2025"
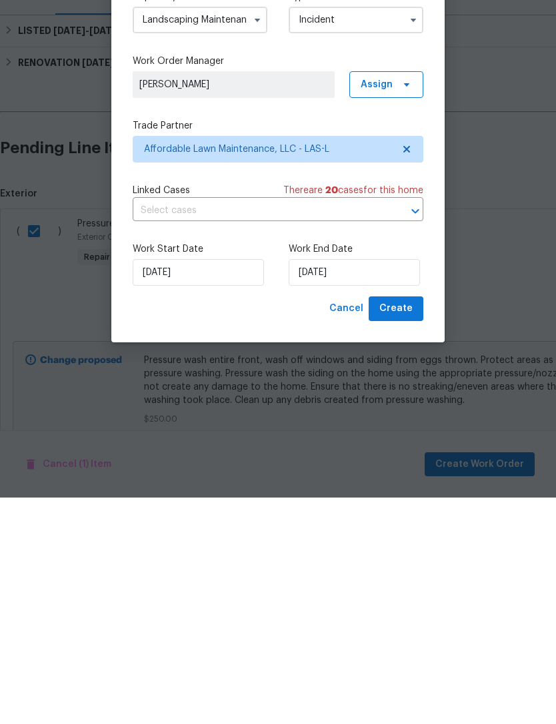
scroll to position [43, 0]
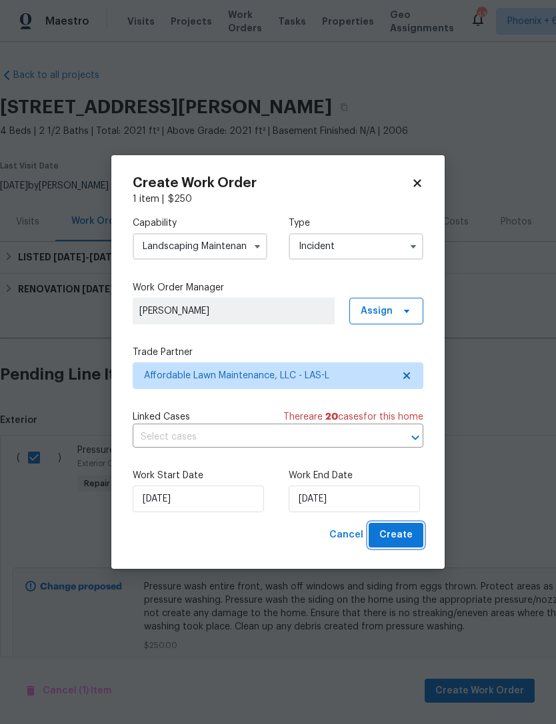
click at [406, 534] on span "Create" at bounding box center [395, 535] width 33 height 17
checkbox input "false"
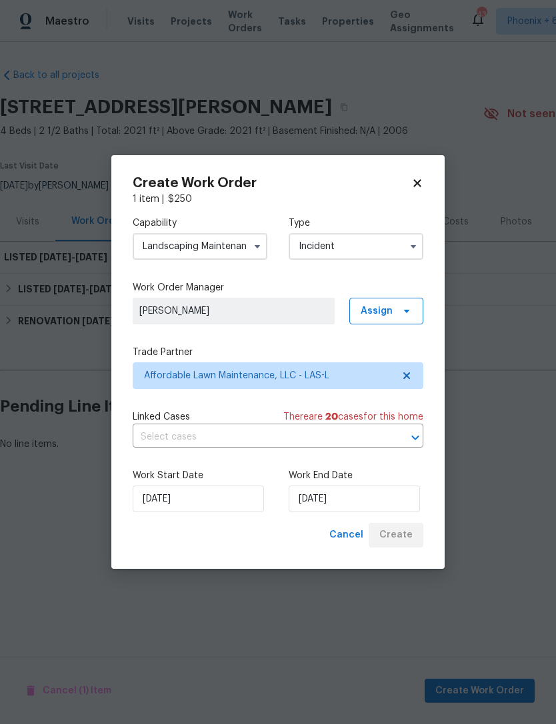
scroll to position [0, 0]
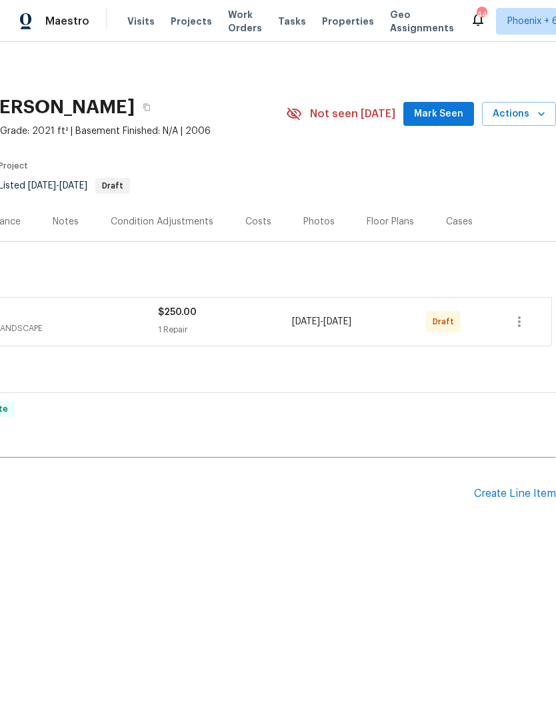
scroll to position [0, 197]
click at [530, 322] on button "button" at bounding box center [519, 322] width 32 height 32
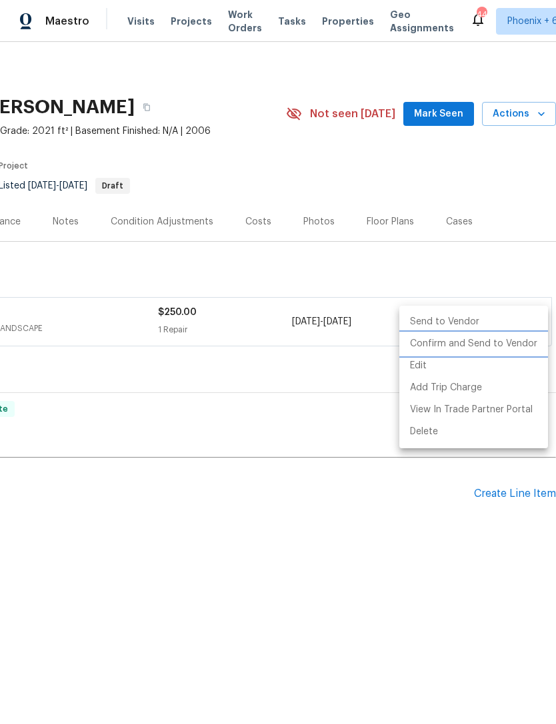
click at [506, 348] on li "Confirm and Send to Vendor" at bounding box center [473, 344] width 149 height 22
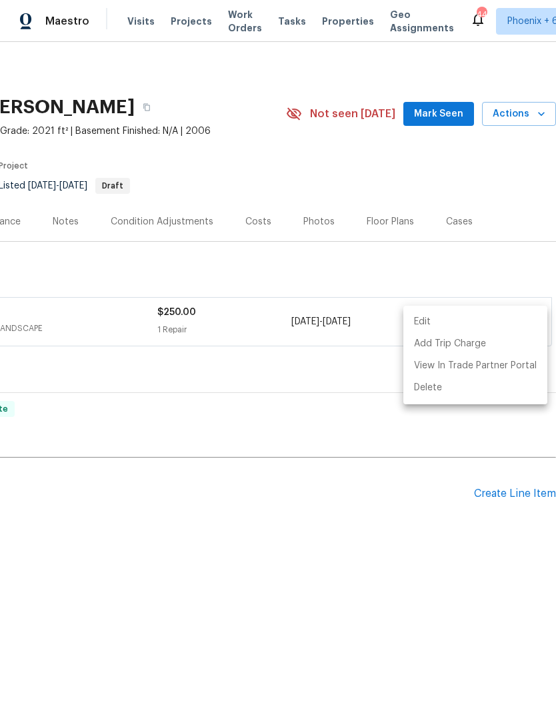
click at [352, 554] on div at bounding box center [278, 362] width 556 height 724
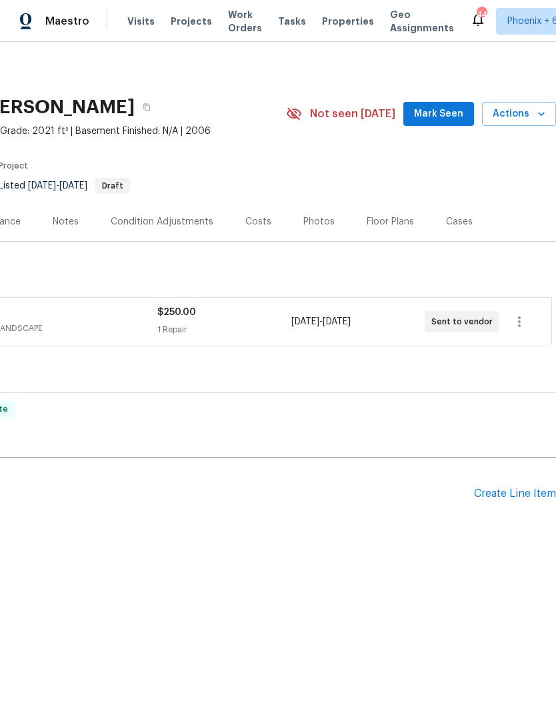
click at [446, 113] on span "Mark Seen" at bounding box center [438, 114] width 49 height 17
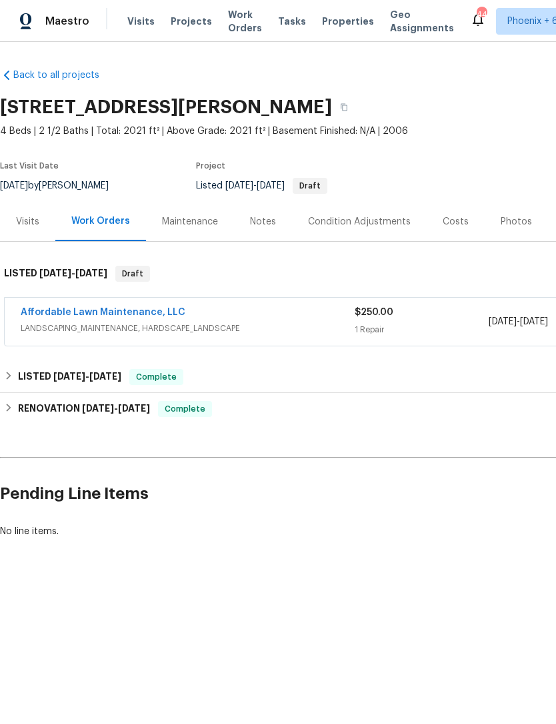
scroll to position [0, 0]
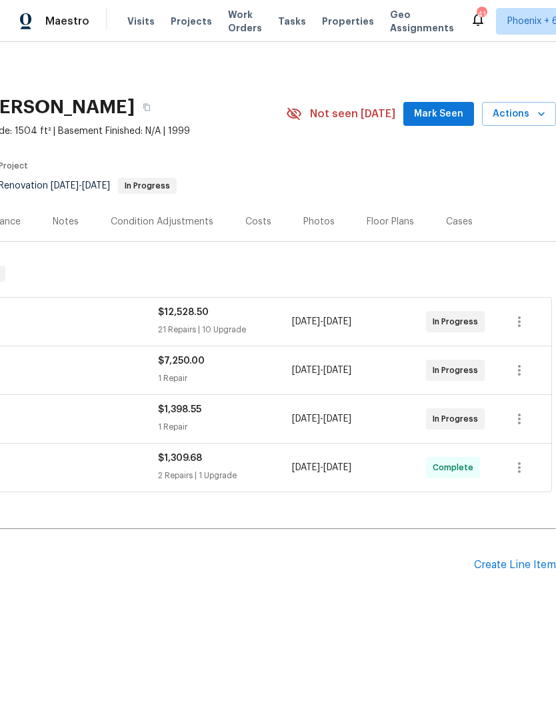
scroll to position [0, 197]
click at [442, 117] on span "Mark Seen" at bounding box center [438, 114] width 49 height 17
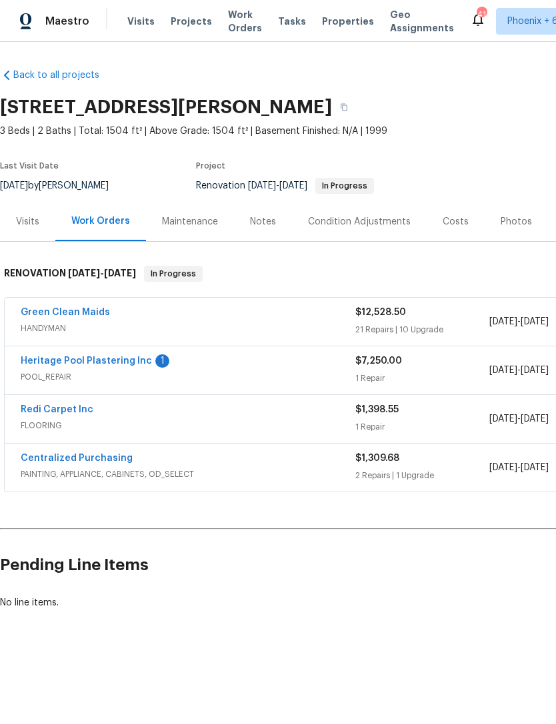
scroll to position [0, 0]
